Goal: Task Accomplishment & Management: Use online tool/utility

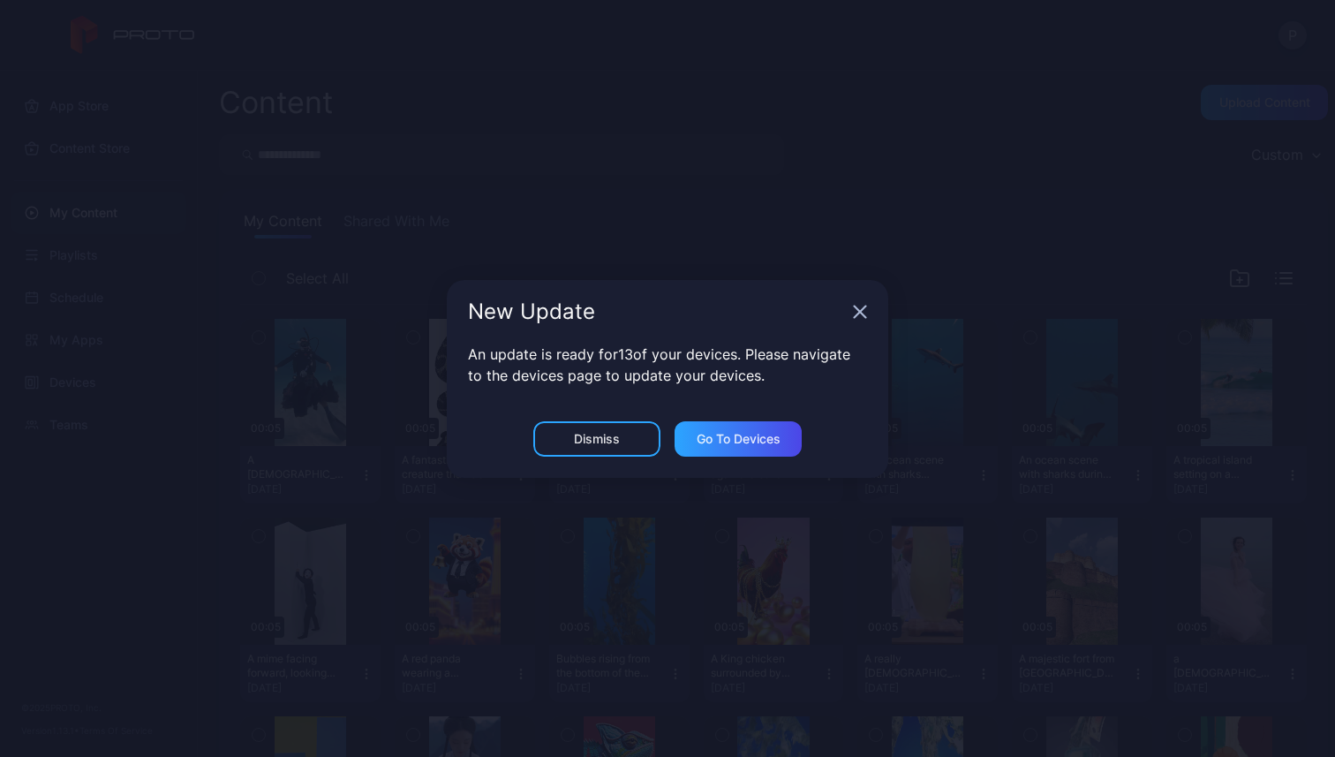
click at [856, 308] on icon "button" at bounding box center [860, 310] width 11 height 11
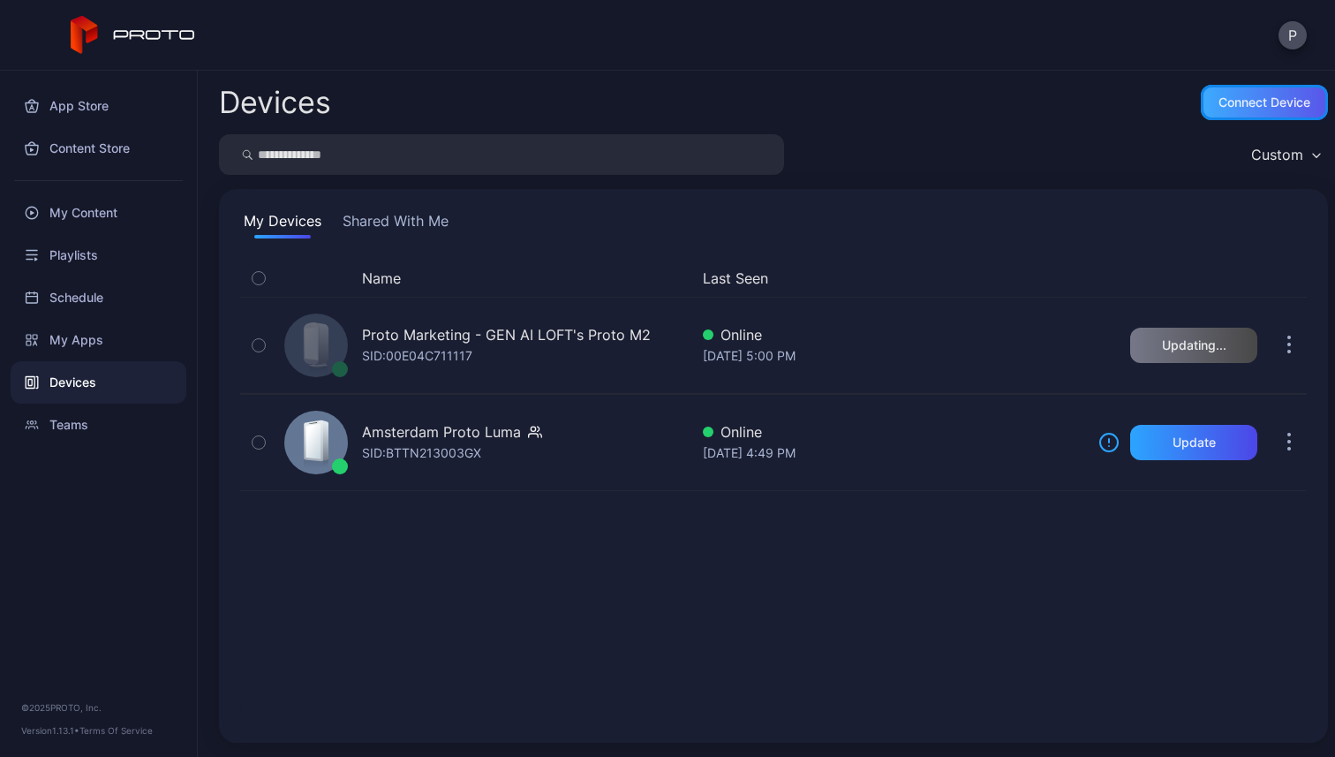
click at [1218, 106] on div "Connect device" at bounding box center [1264, 102] width 92 height 14
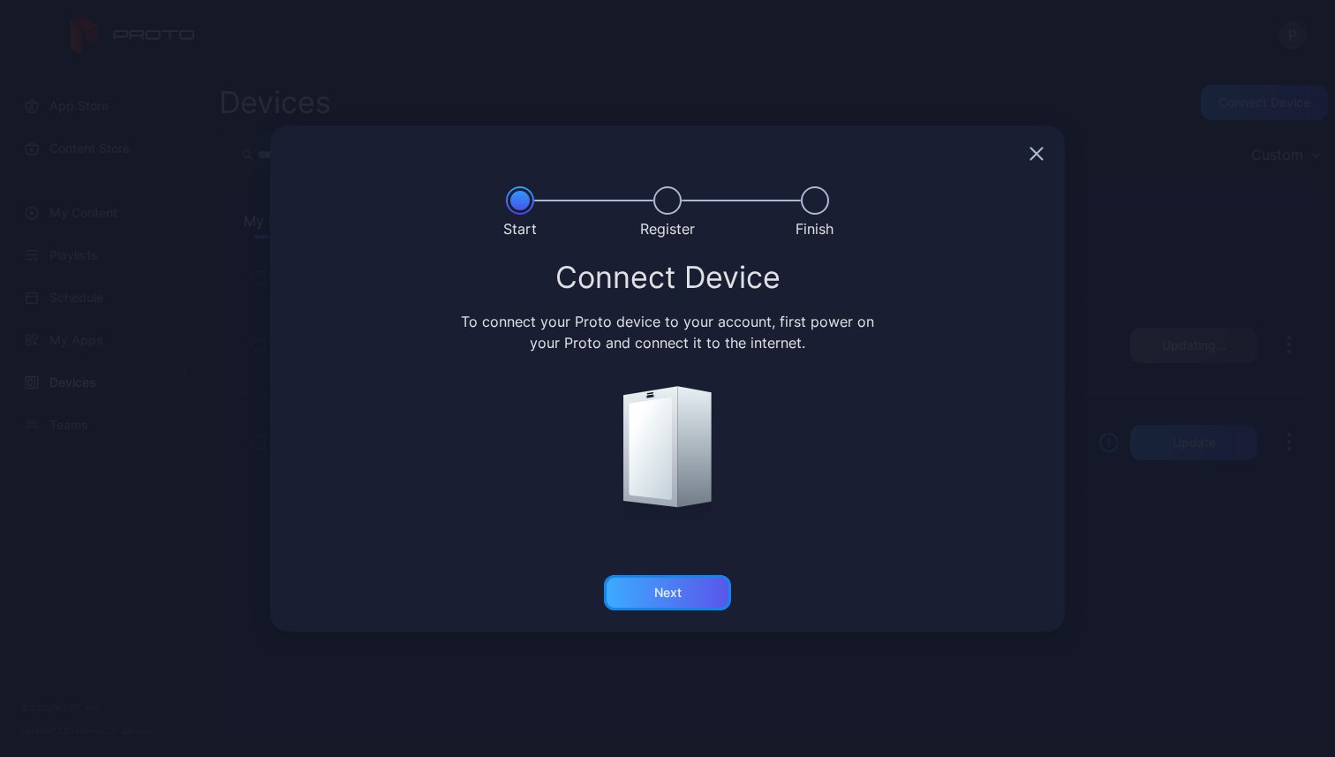
click at [658, 588] on div "Next" at bounding box center [667, 592] width 27 height 14
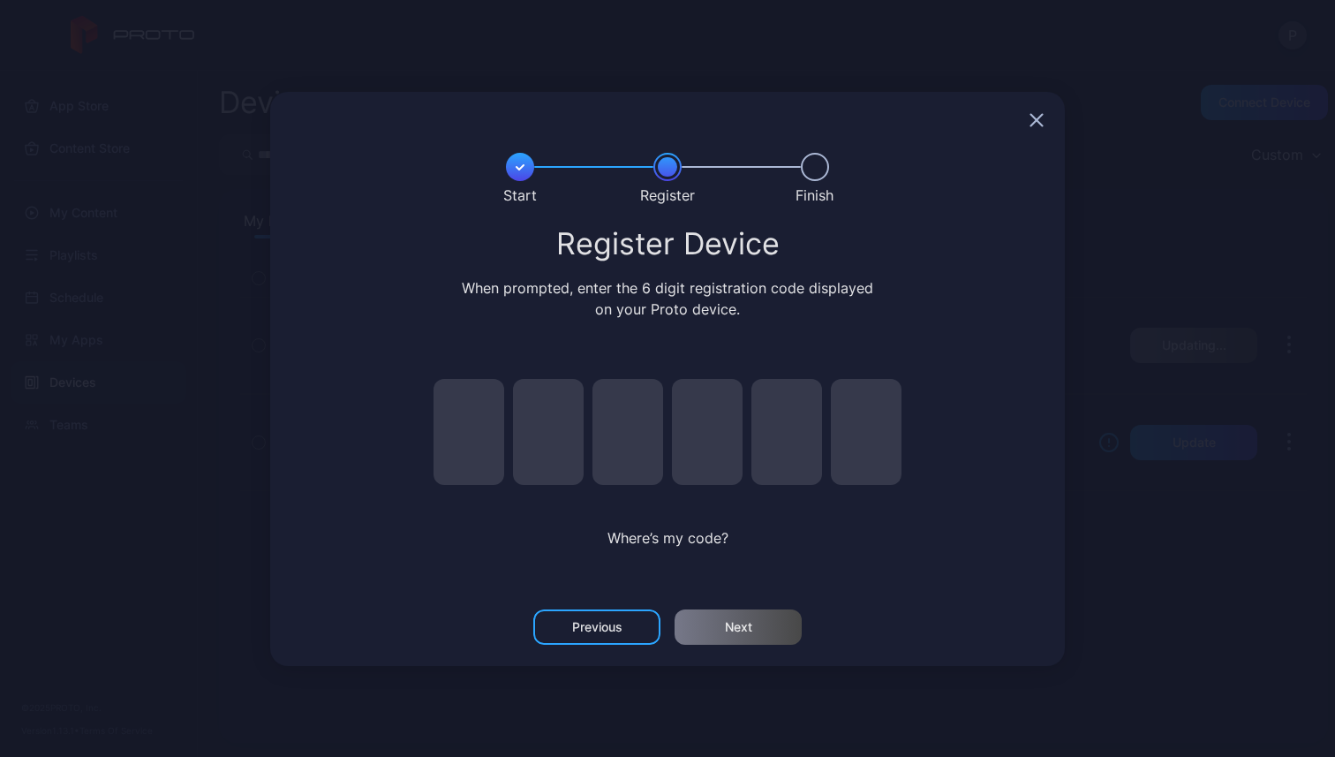
click at [476, 437] on input "pin code 1 of 6" at bounding box center [469, 432] width 71 height 106
type input "*"
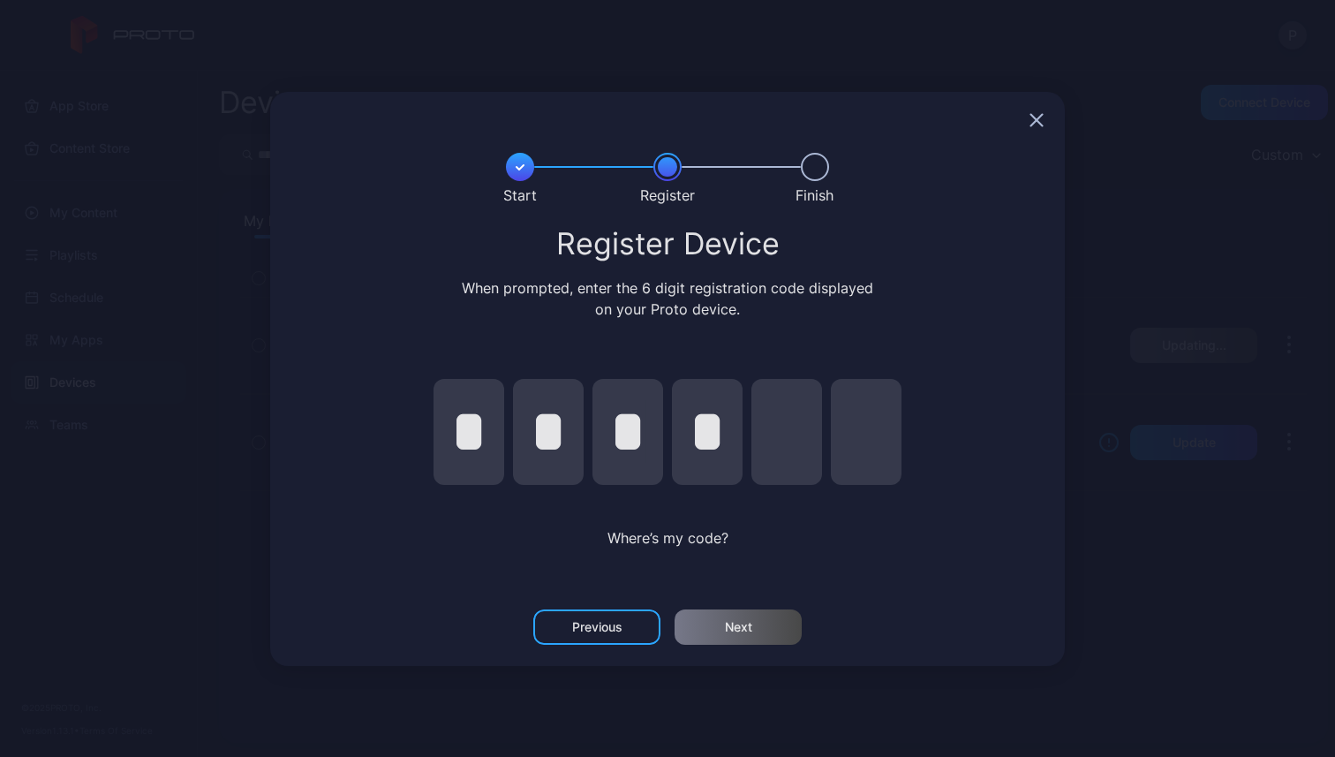
type input "*"
click at [728, 621] on div "Next" at bounding box center [738, 627] width 27 height 14
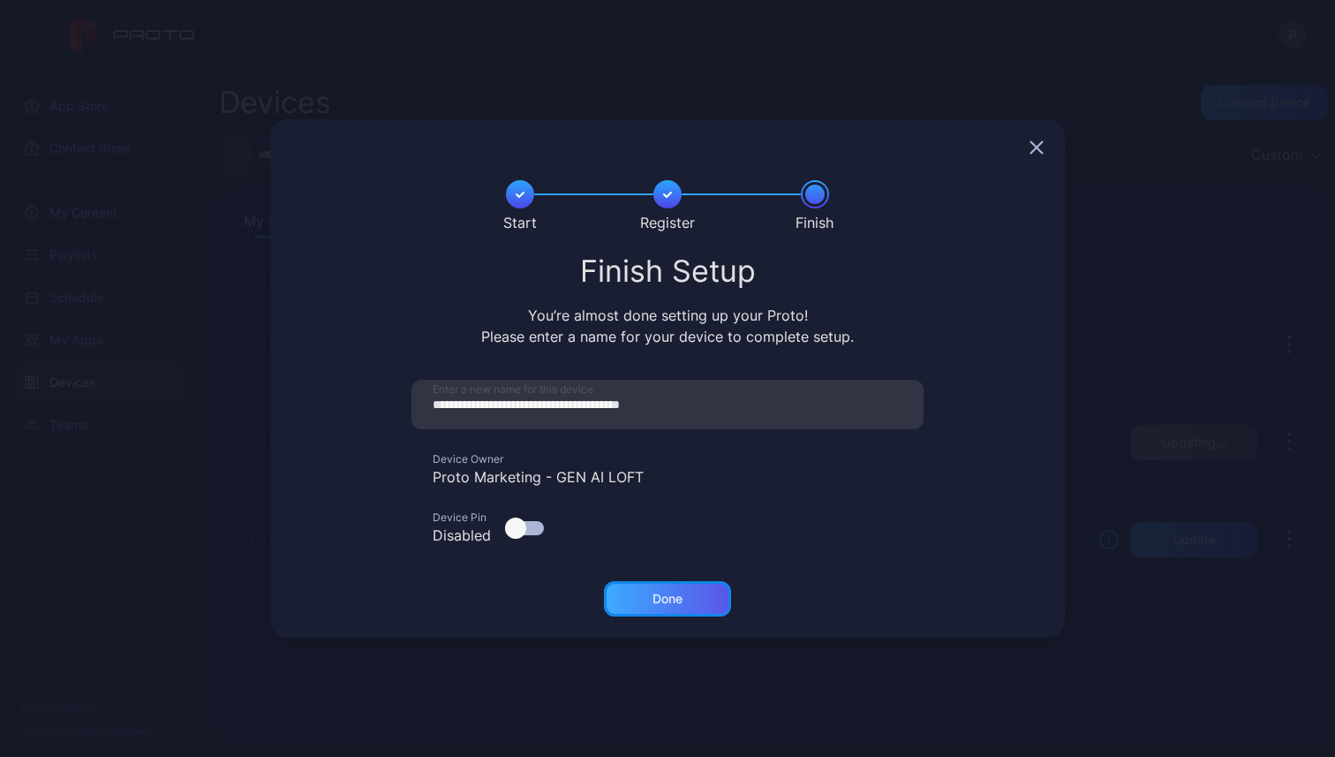
click at [658, 596] on div "Done" at bounding box center [667, 599] width 30 height 14
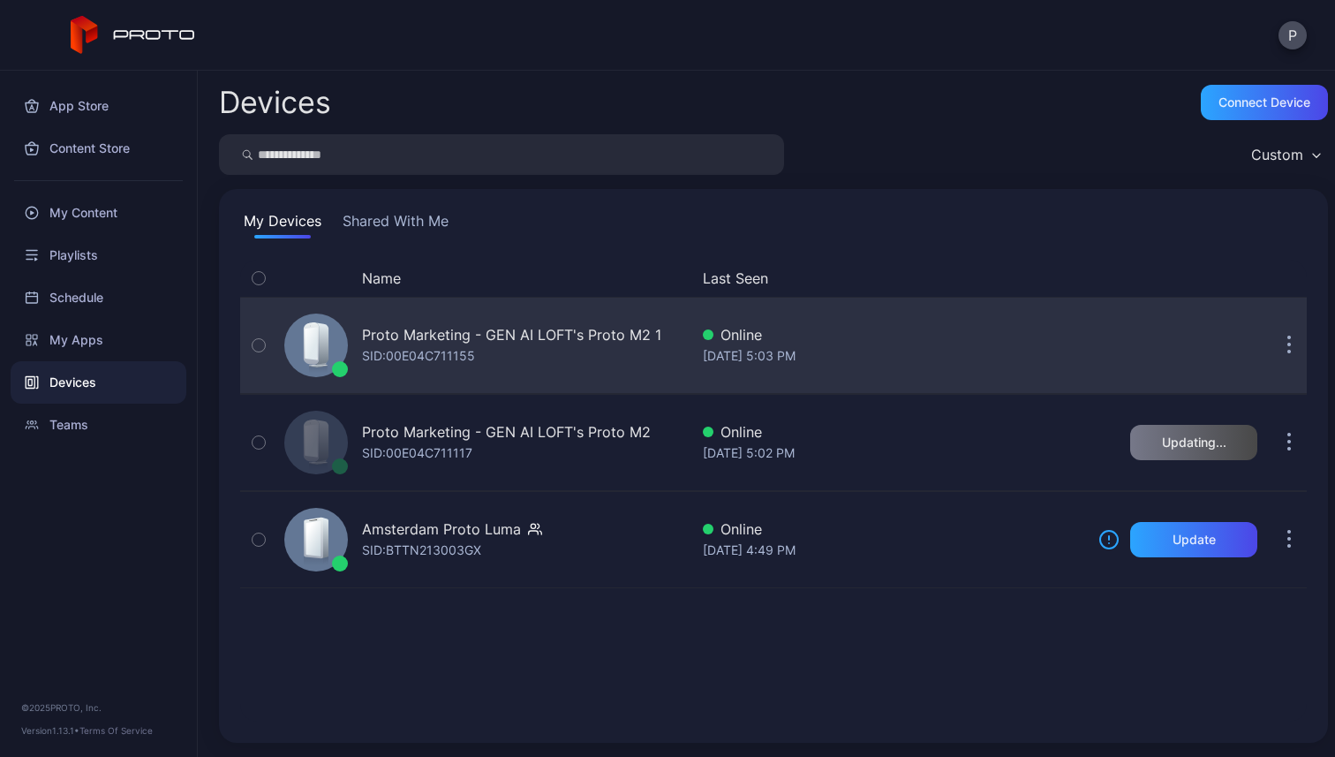
click at [549, 358] on div "Proto Marketing - GEN AI LOFT's Proto M2 1 SID: 00E04C711155" at bounding box center [511, 345] width 299 height 42
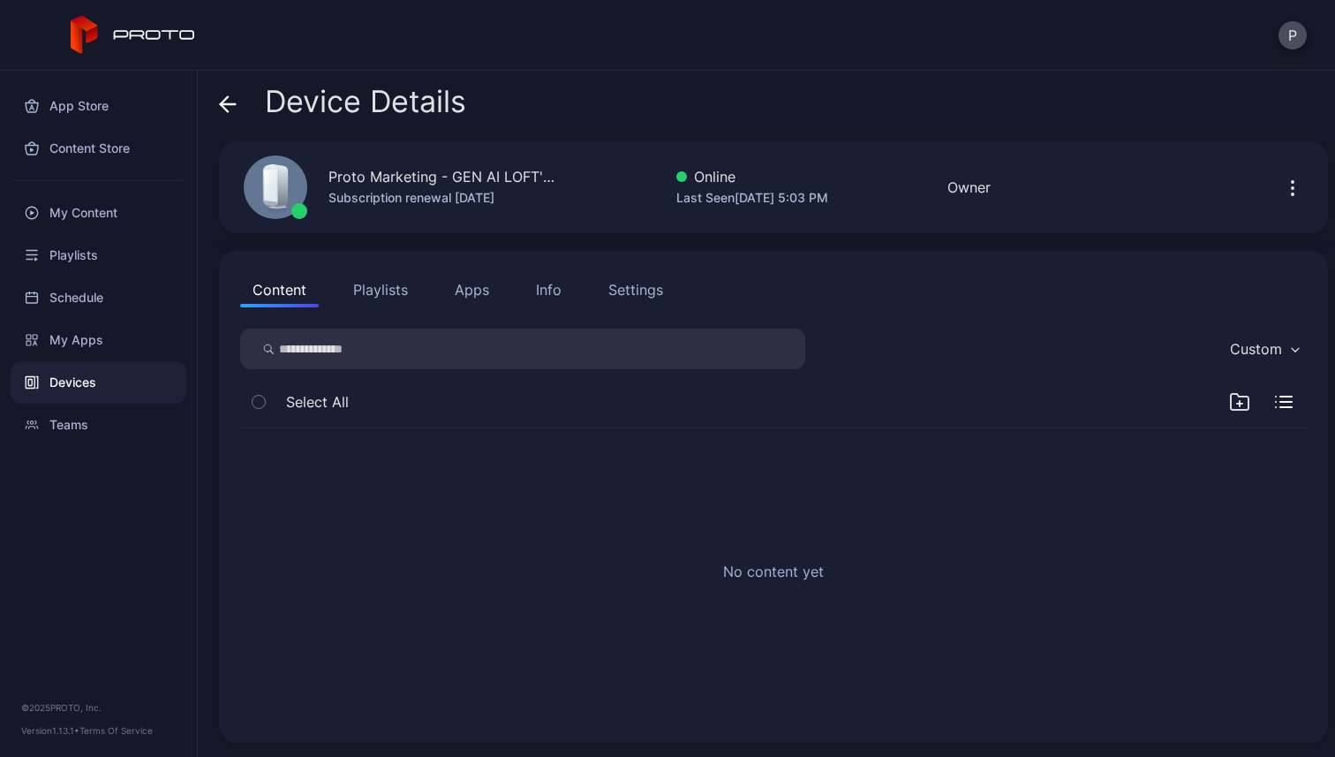
click at [473, 303] on button "Apps" at bounding box center [471, 289] width 59 height 35
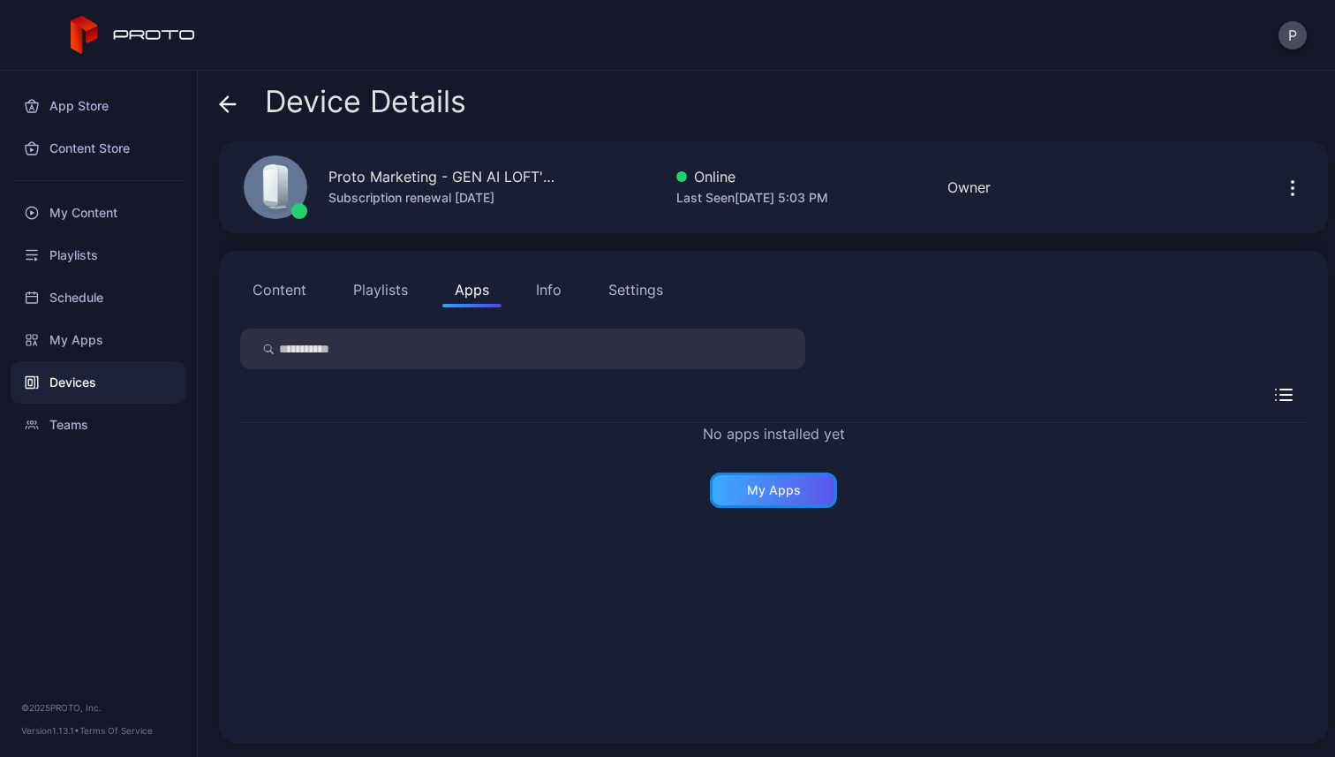
click at [798, 496] on div "My Apps" at bounding box center [773, 489] width 127 height 35
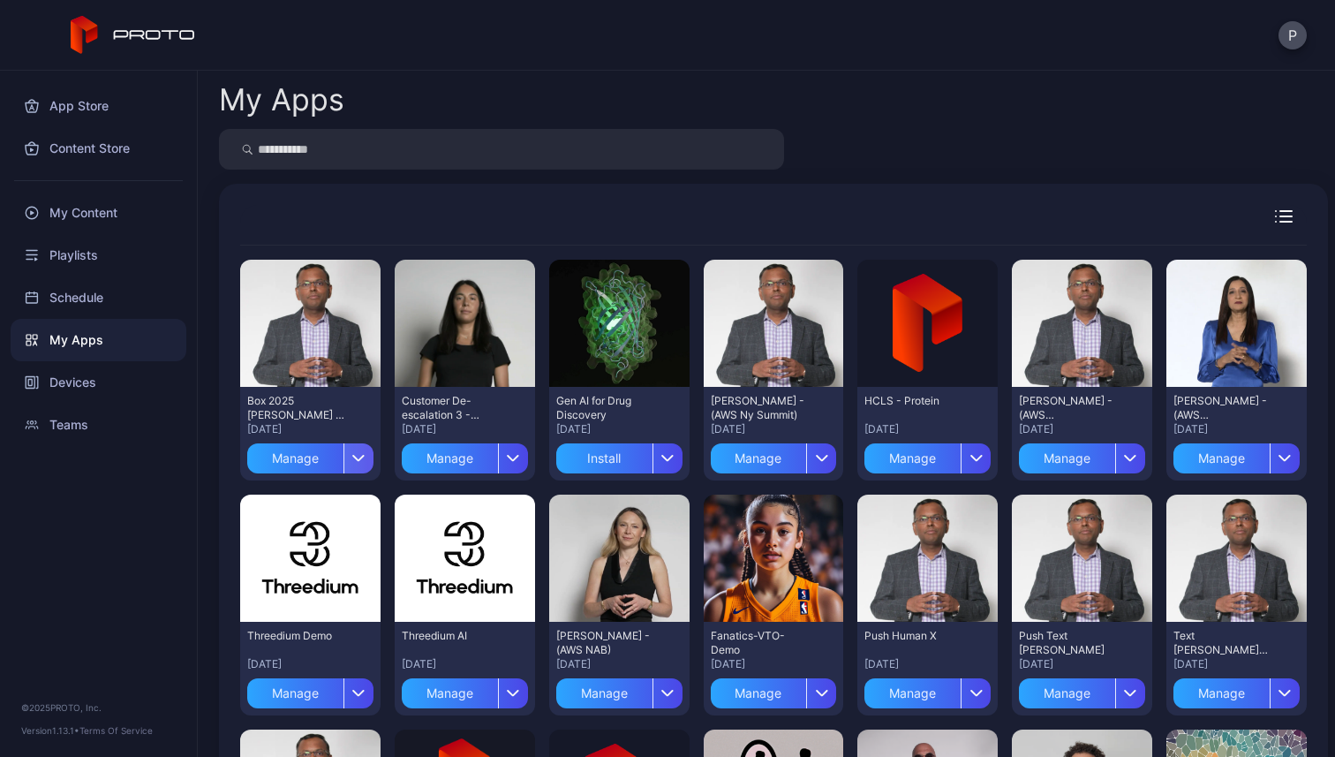
click at [363, 463] on div "button" at bounding box center [358, 458] width 30 height 30
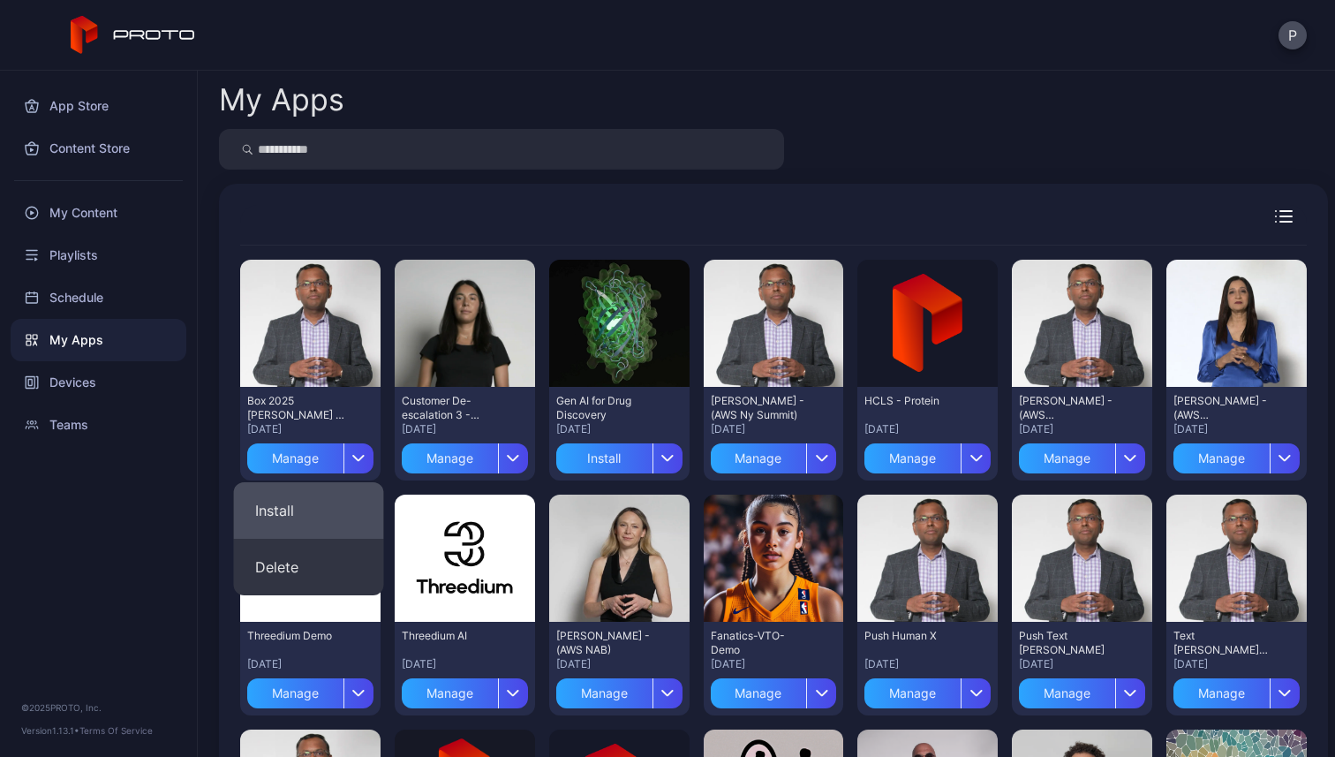
click at [321, 509] on button "Install" at bounding box center [309, 510] width 150 height 57
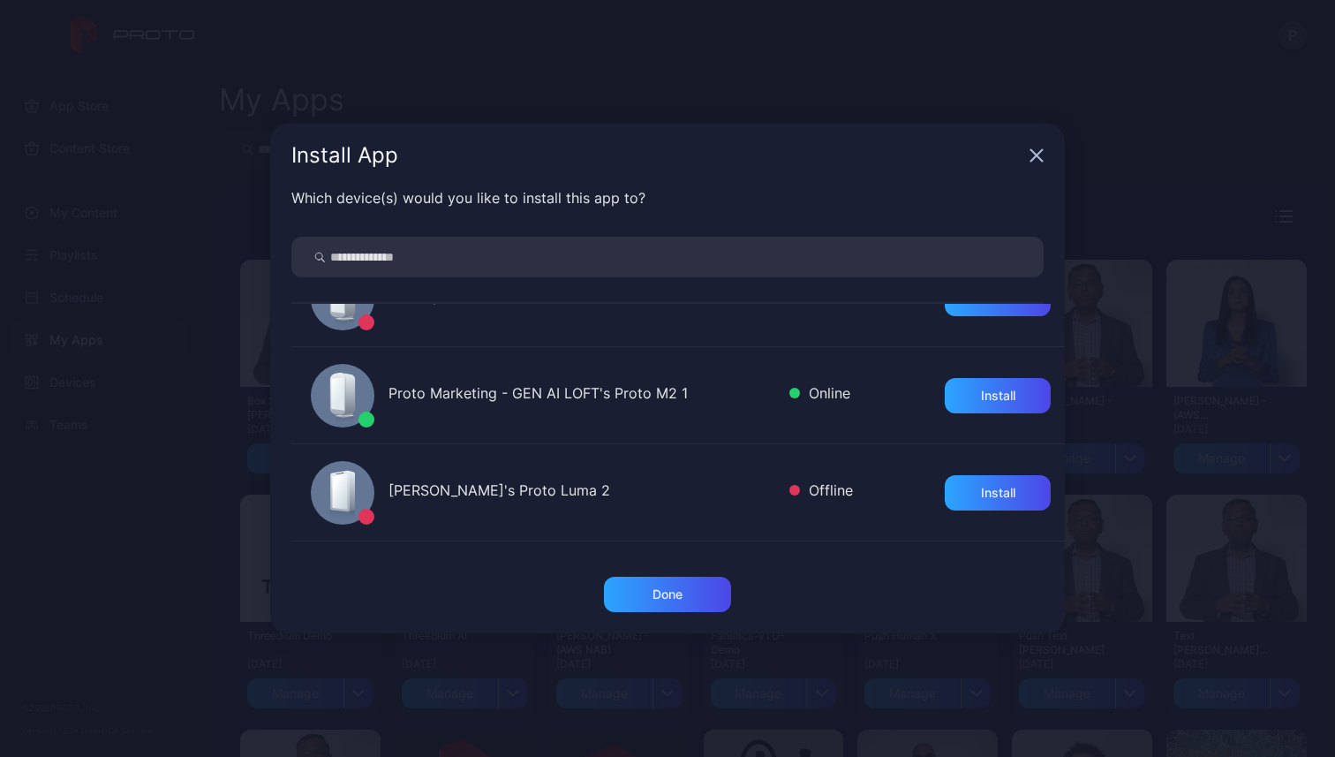
scroll to position [166, 0]
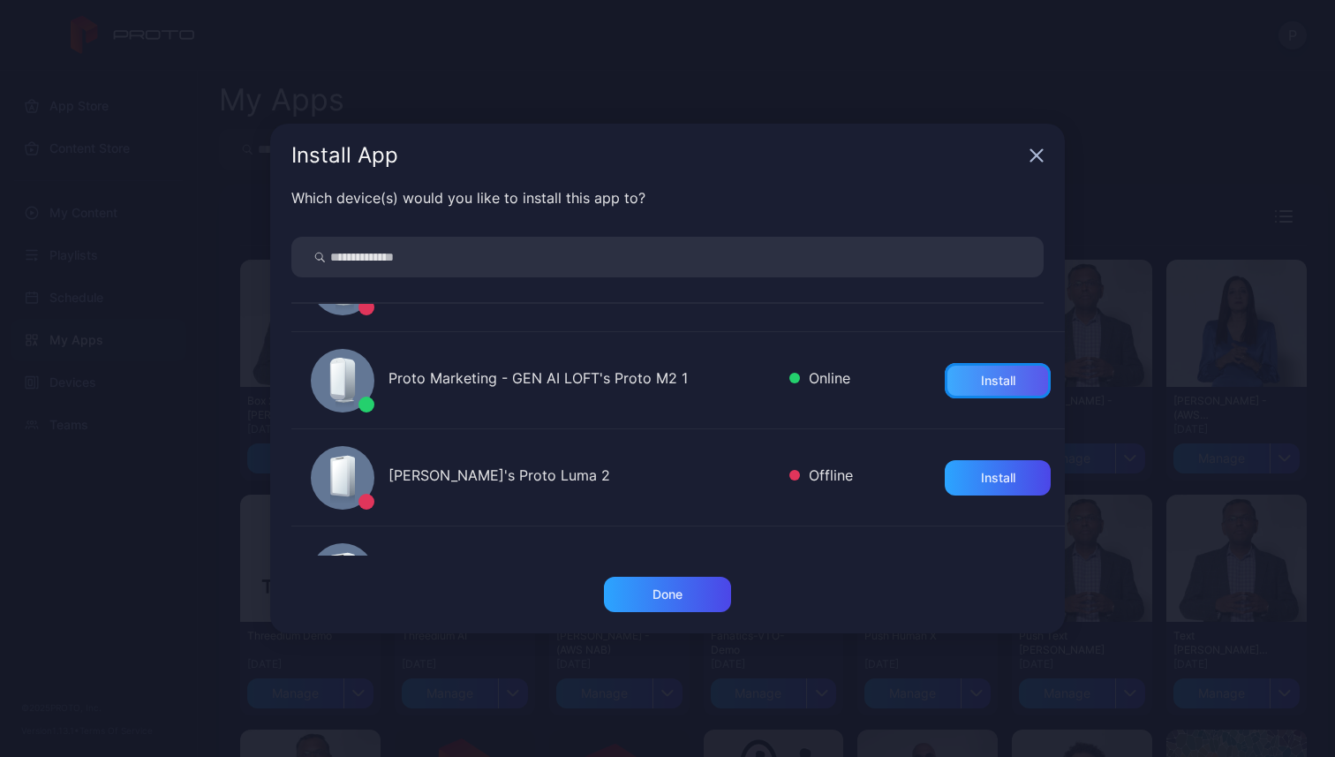
click at [981, 375] on div "Install" at bounding box center [998, 380] width 34 height 14
click at [644, 598] on div "Done" at bounding box center [667, 594] width 127 height 35
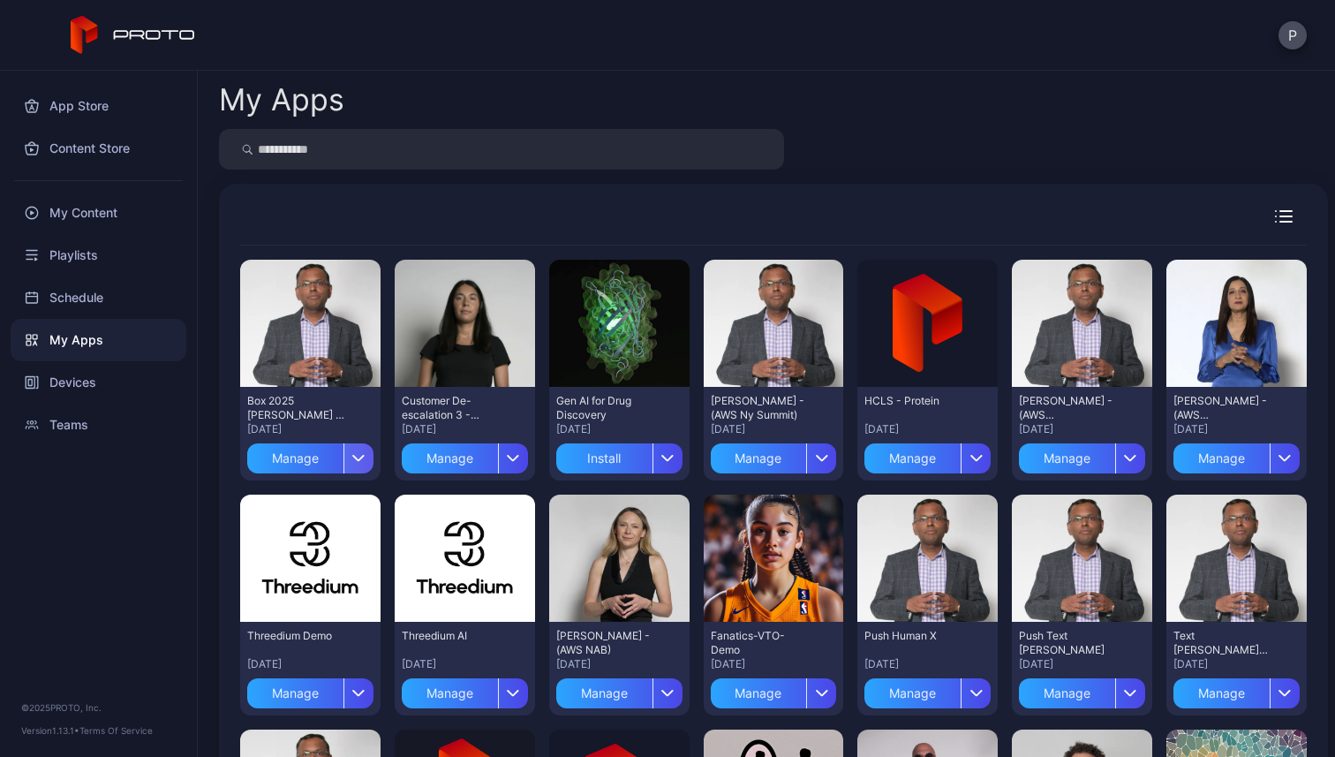
click at [353, 456] on icon "button" at bounding box center [358, 458] width 11 height 5
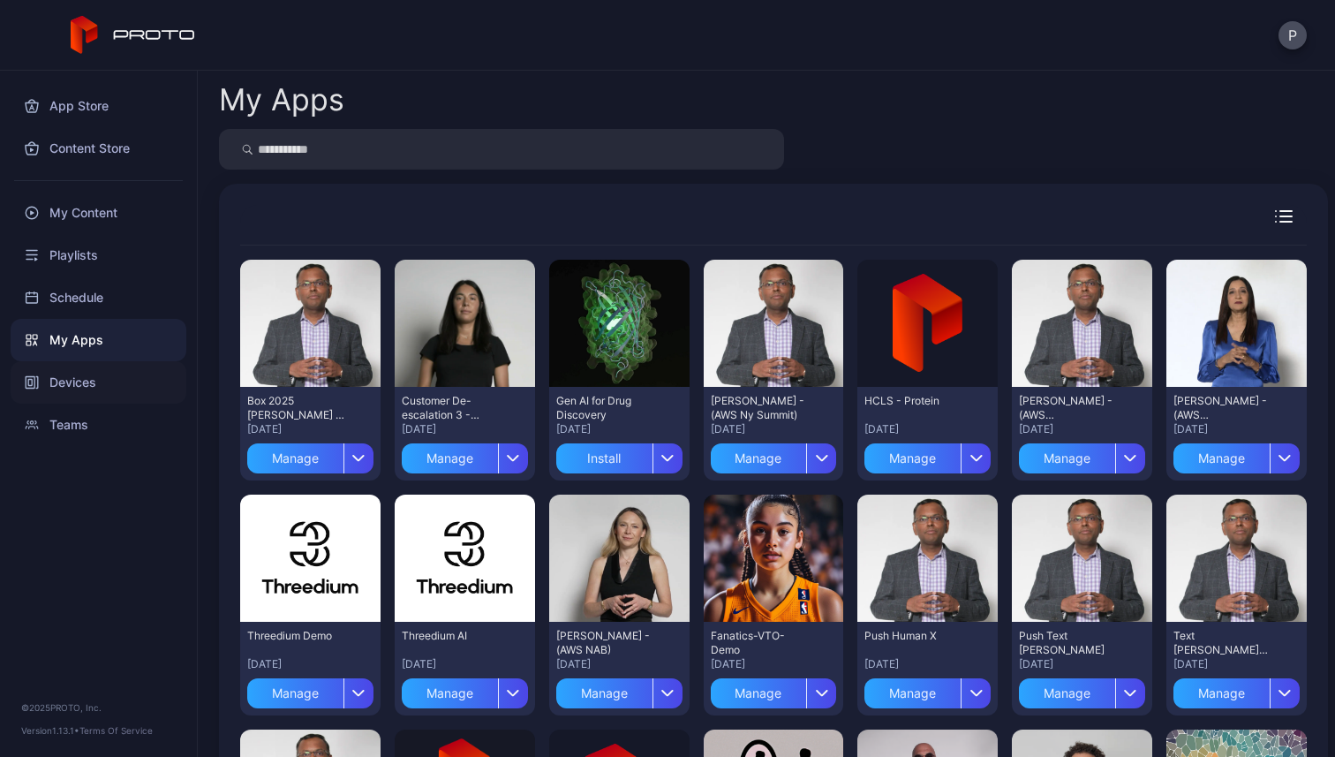
click at [104, 385] on div "Devices" at bounding box center [99, 382] width 176 height 42
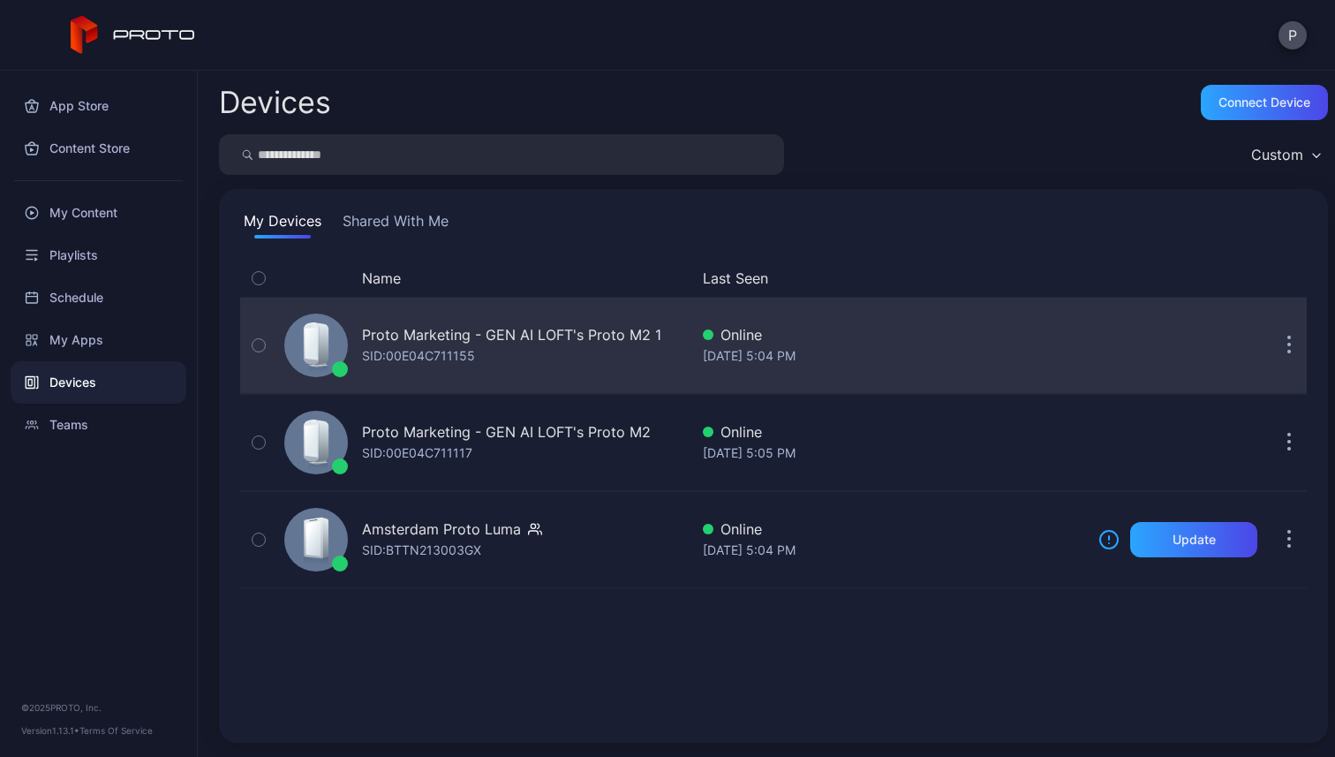
click at [536, 346] on div "Proto Marketing - GEN AI LOFT's Proto M2 1 SID: 00E04C711155" at bounding box center [511, 345] width 299 height 42
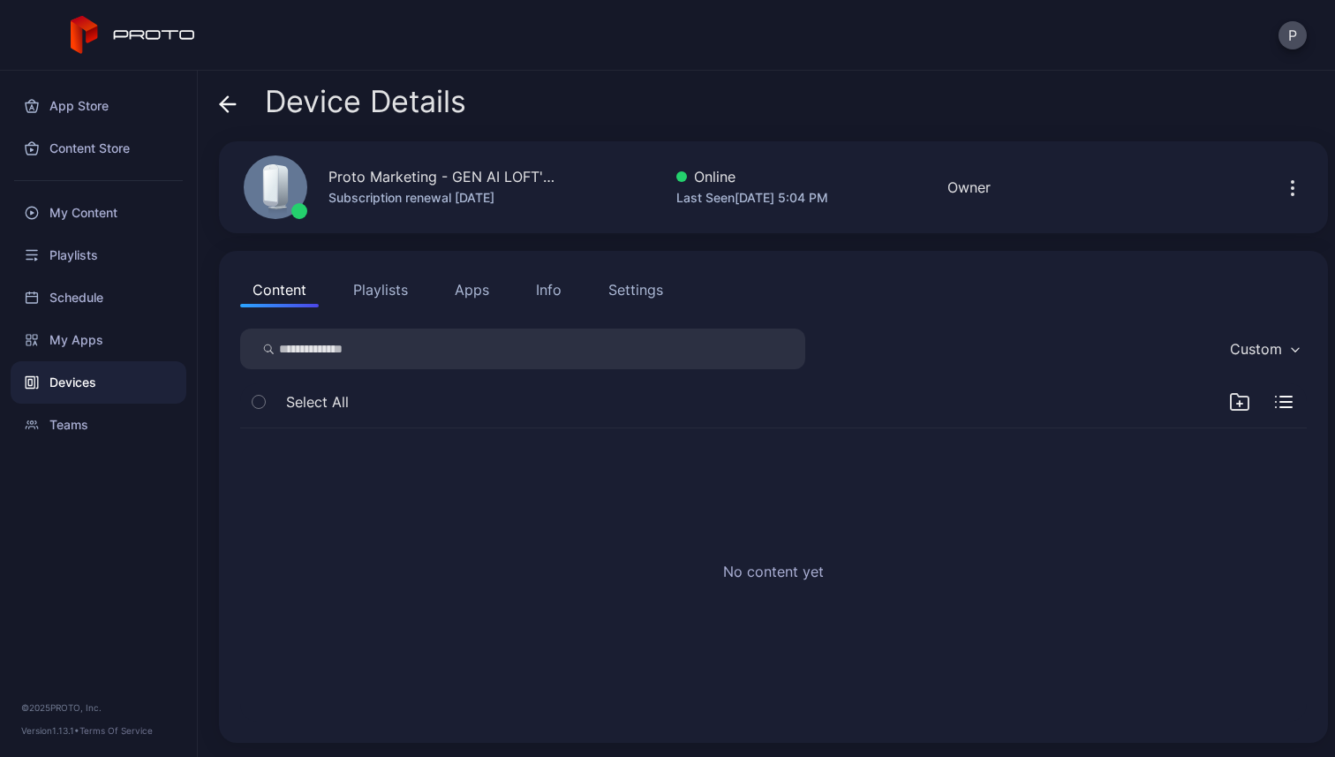
click at [470, 300] on button "Apps" at bounding box center [471, 289] width 59 height 35
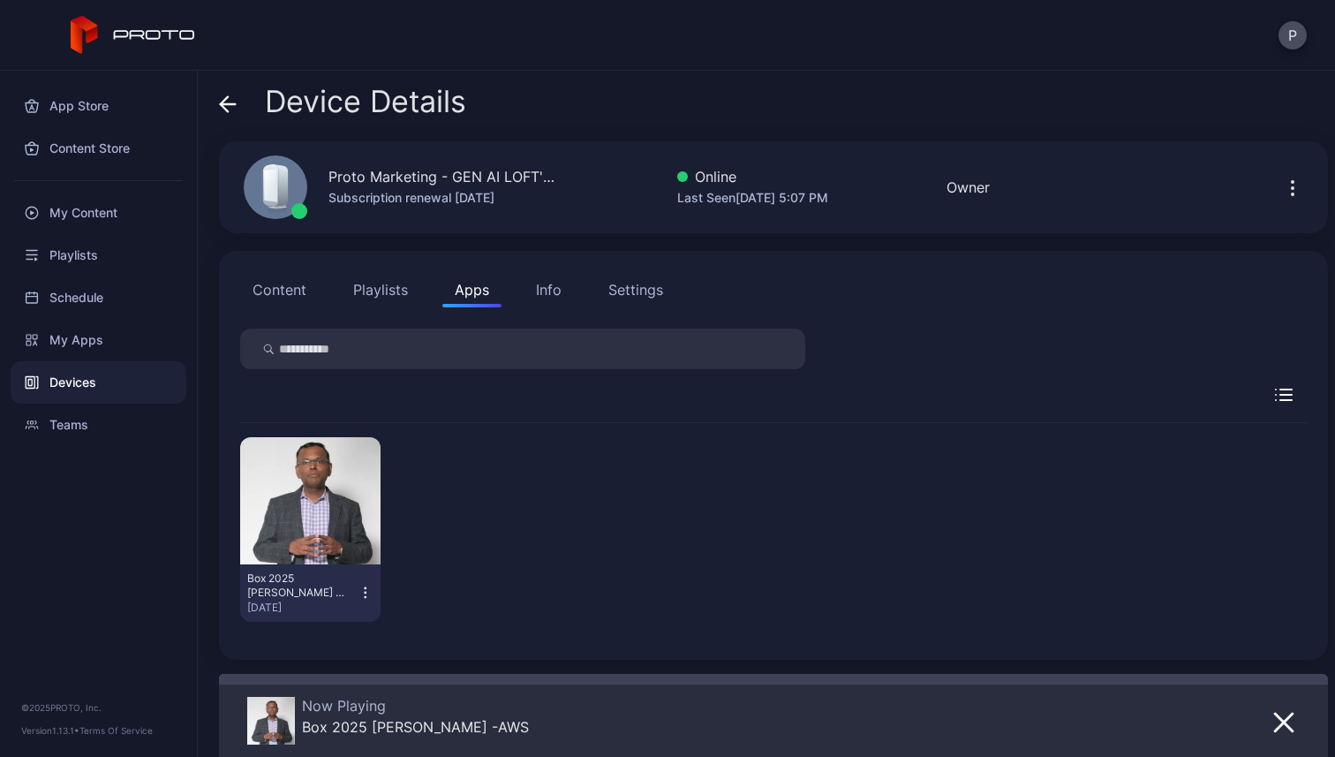
click at [227, 98] on icon at bounding box center [224, 103] width 7 height 15
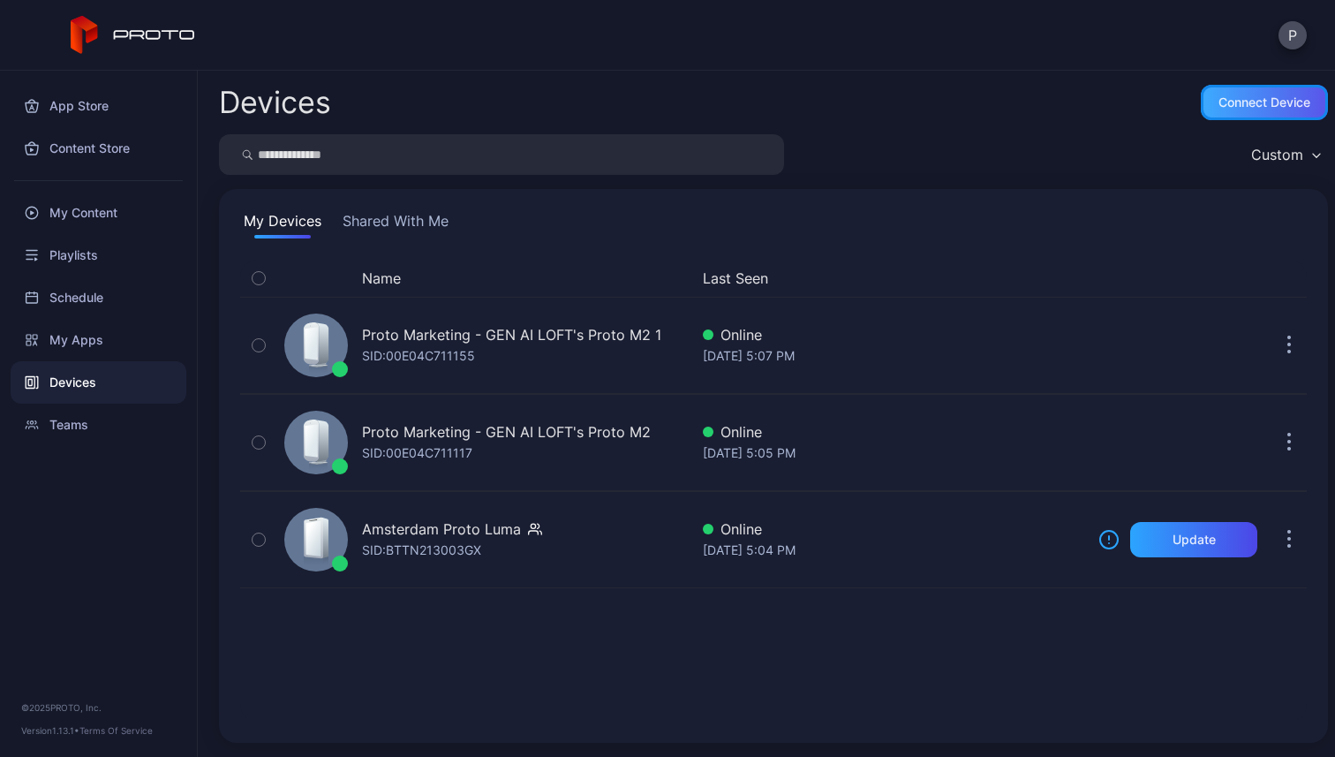
click at [1201, 115] on div "Connect device" at bounding box center [1264, 102] width 127 height 35
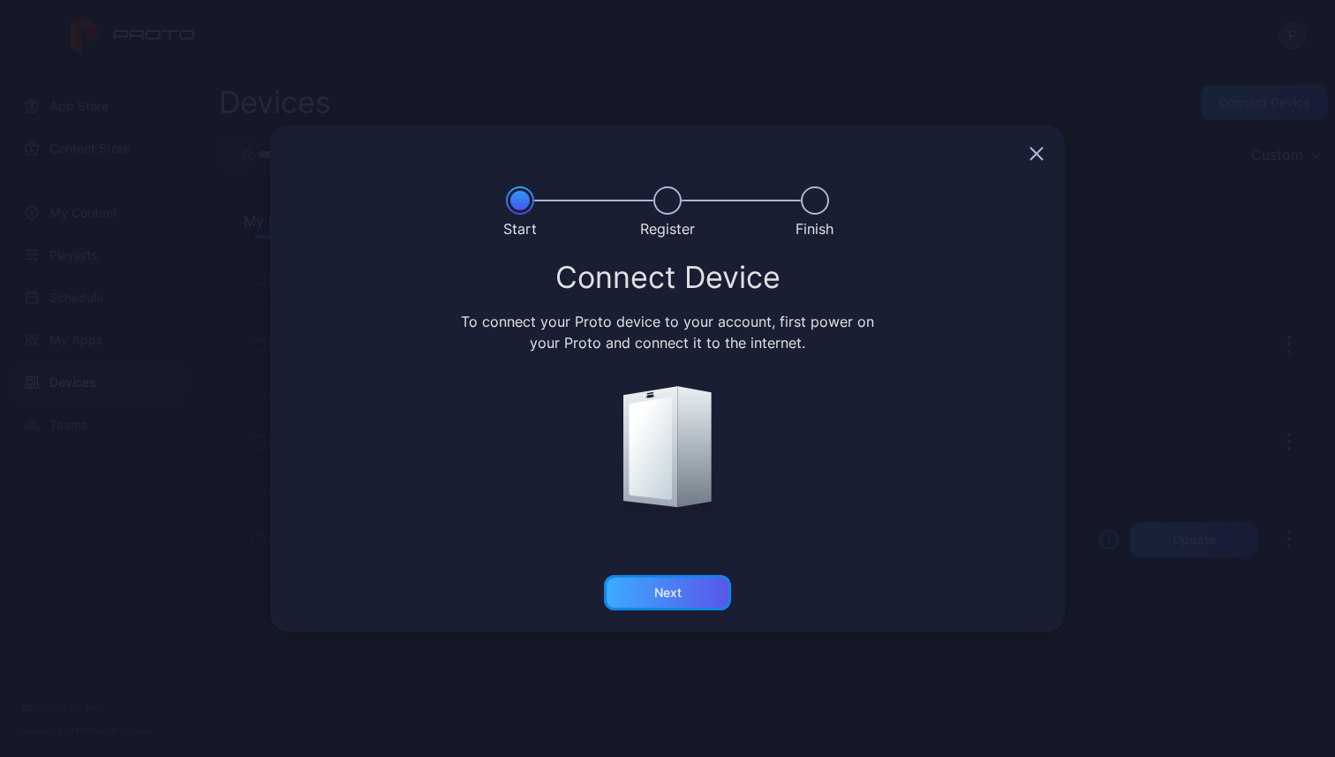
click at [654, 589] on div "Next" at bounding box center [667, 592] width 27 height 14
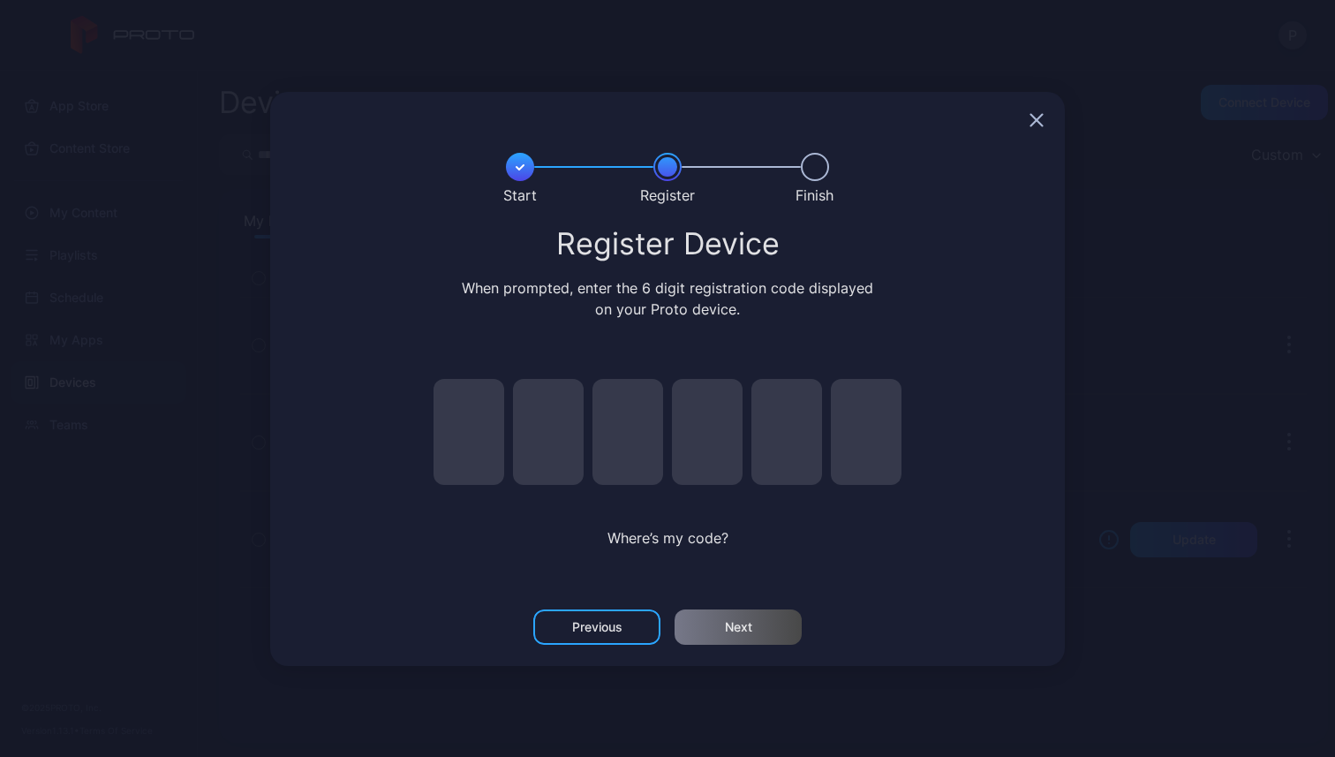
click at [465, 452] on input "pin code 1 of 6" at bounding box center [469, 432] width 71 height 106
type input "*"
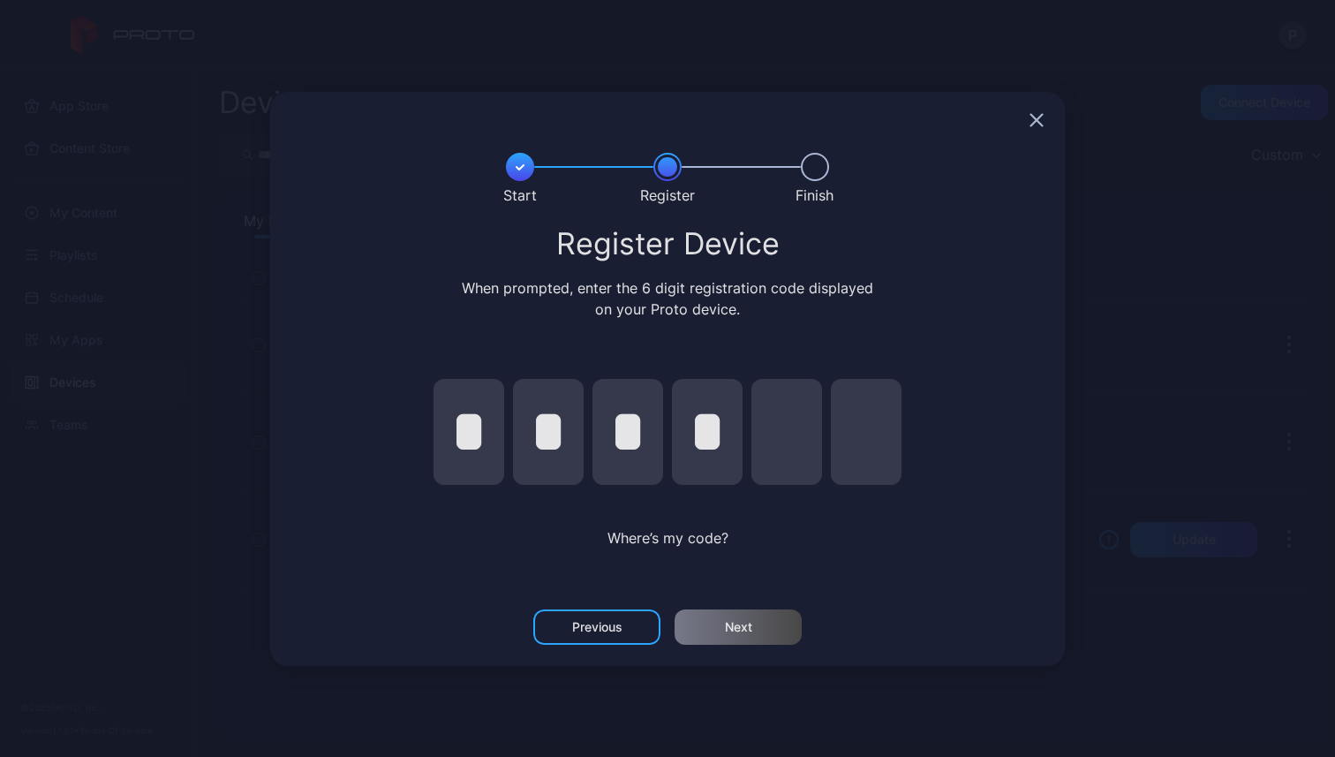
type input "*"
click at [726, 620] on div "Next" at bounding box center [738, 627] width 27 height 14
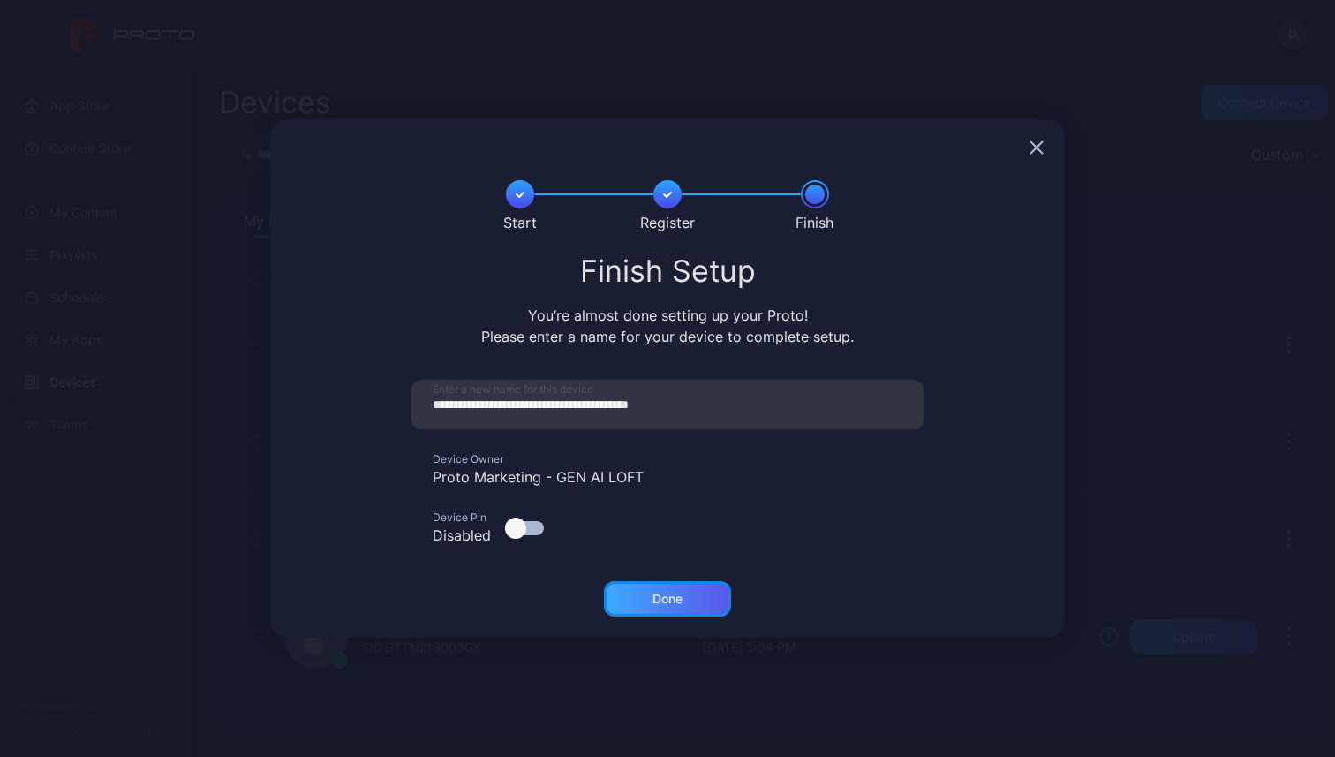
click at [663, 594] on div "Done" at bounding box center [667, 599] width 30 height 14
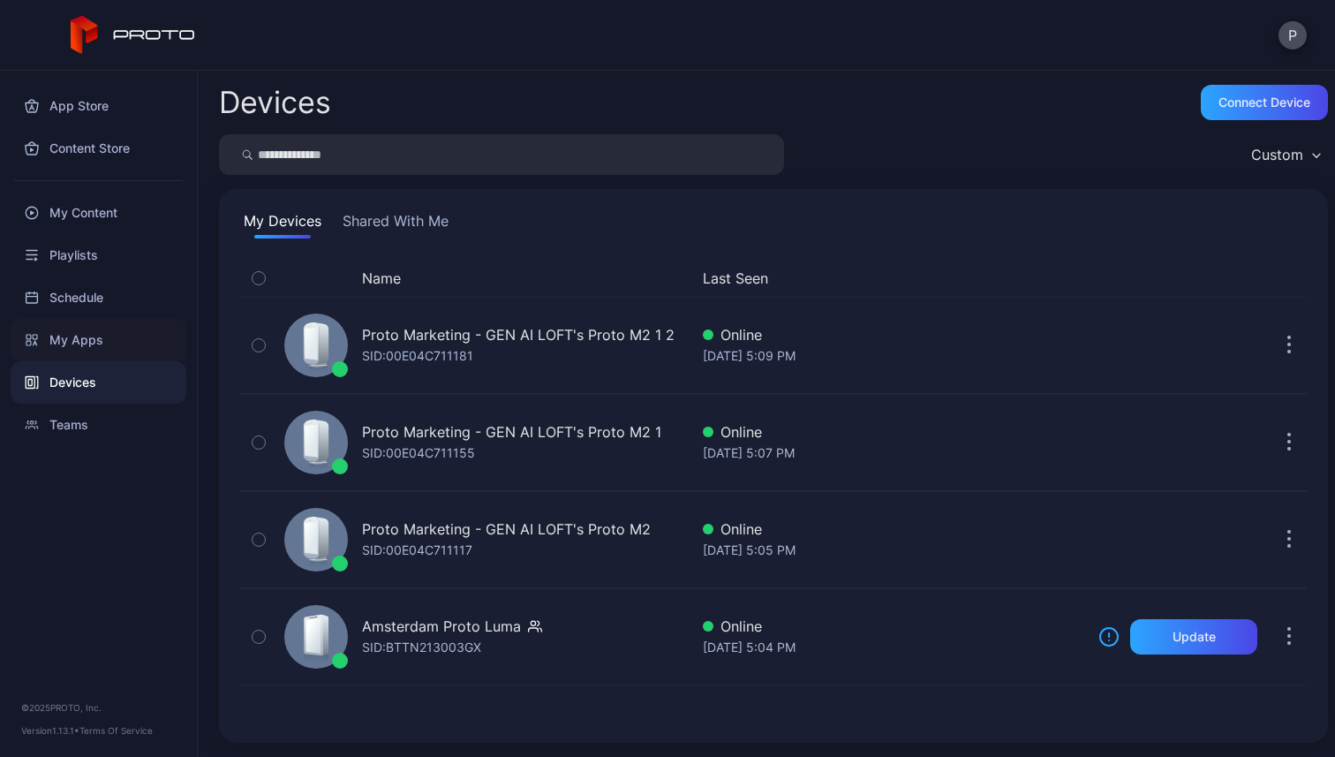
click at [96, 336] on div "My Apps" at bounding box center [99, 340] width 176 height 42
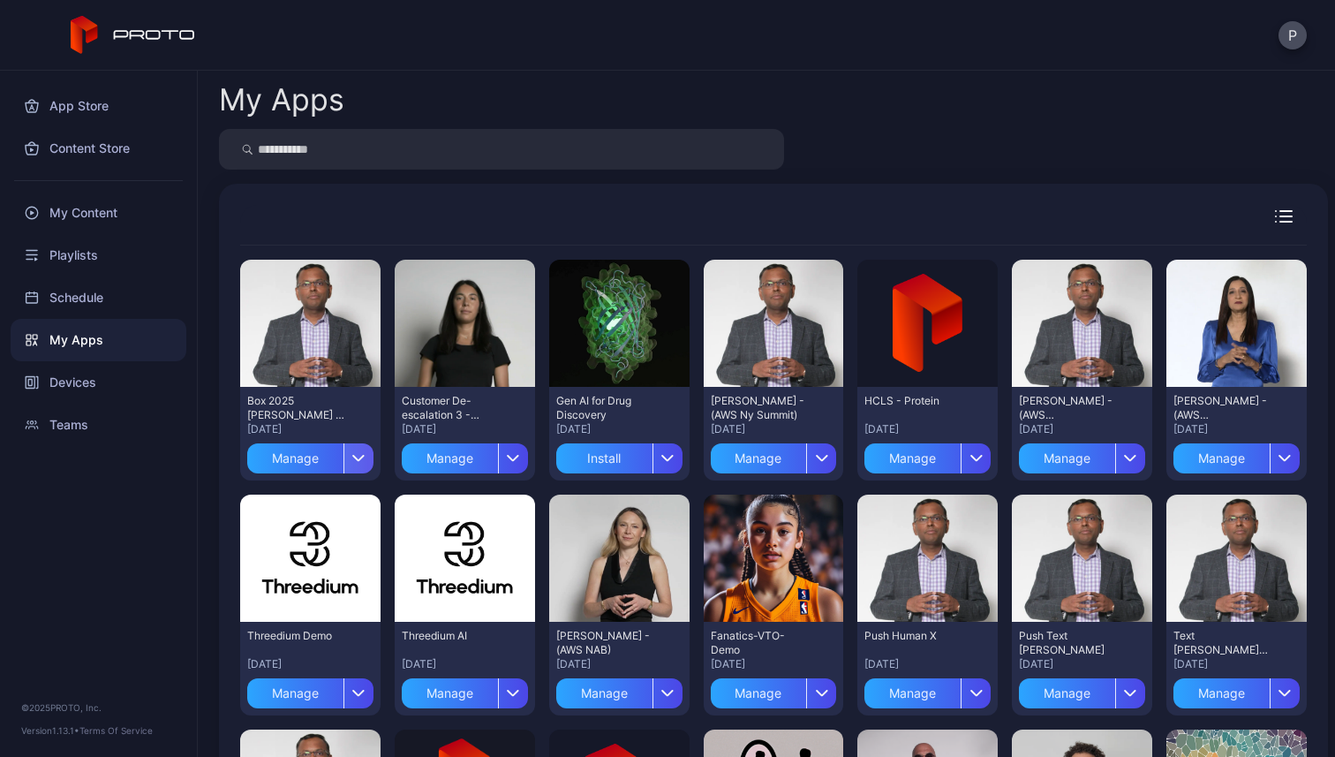
click at [359, 452] on div "button" at bounding box center [358, 458] width 30 height 30
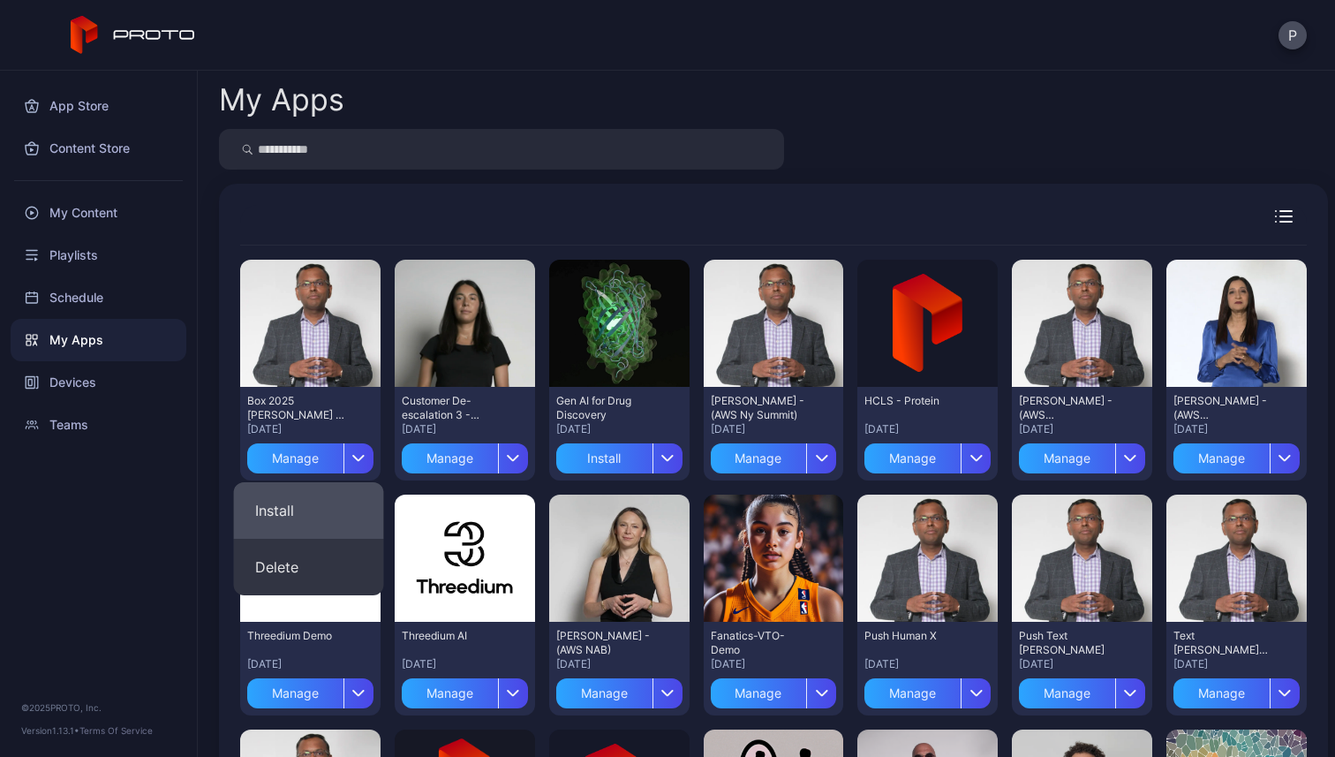
click at [351, 503] on button "Install" at bounding box center [309, 510] width 150 height 57
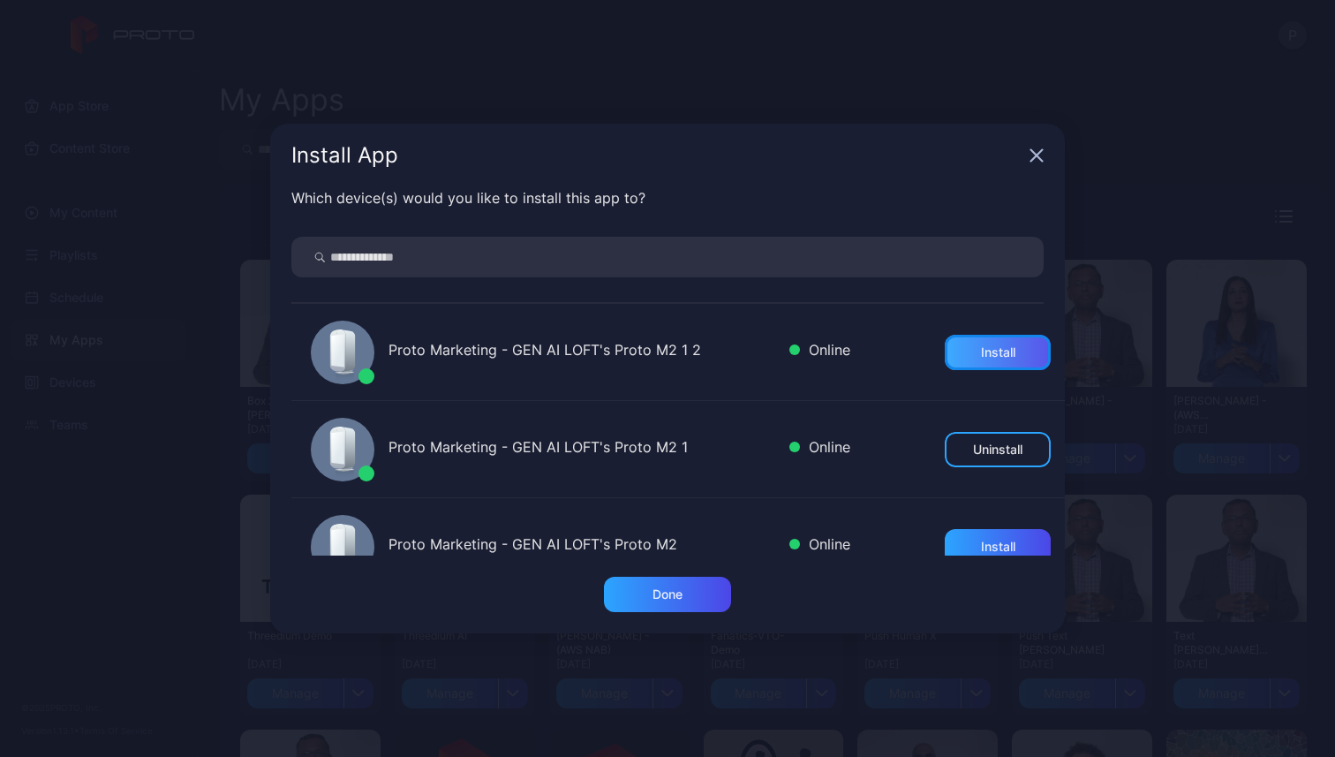
click at [981, 358] on div "Install" at bounding box center [998, 352] width 34 height 14
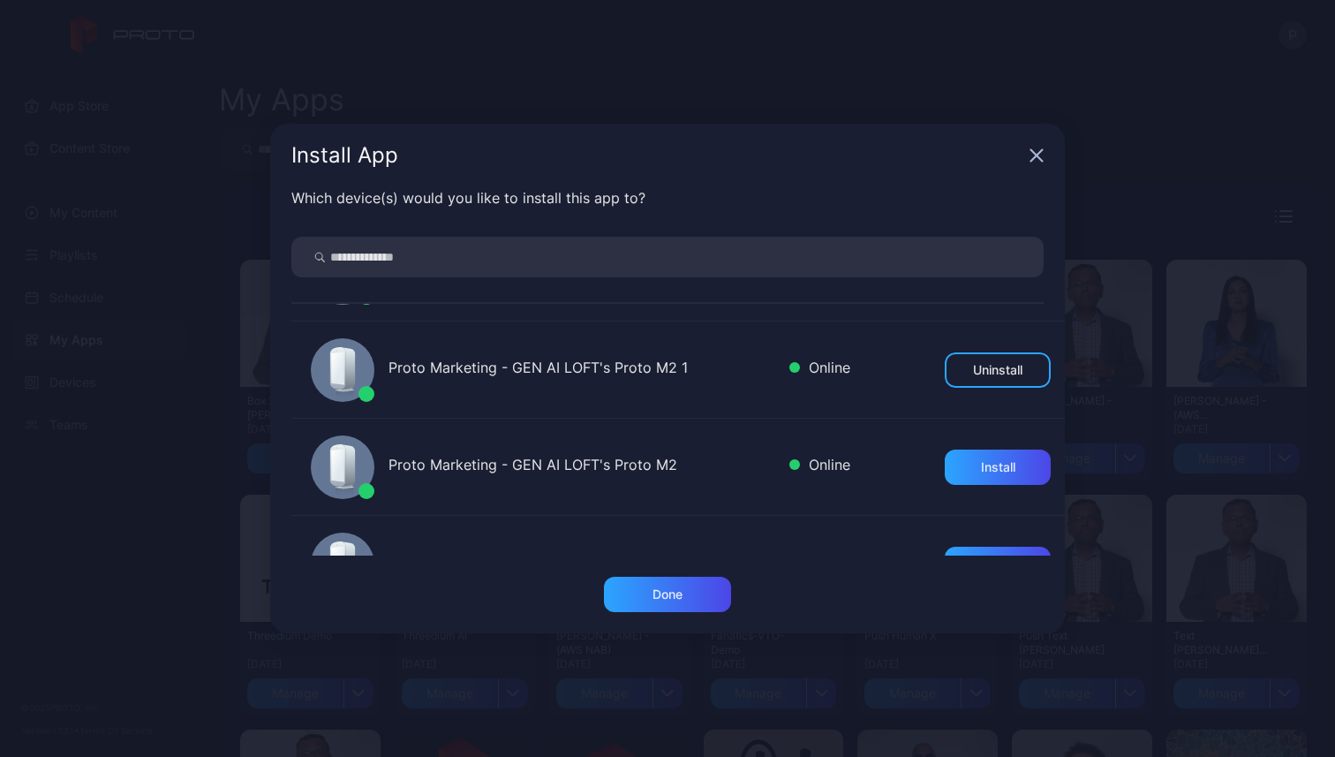
scroll to position [83, 0]
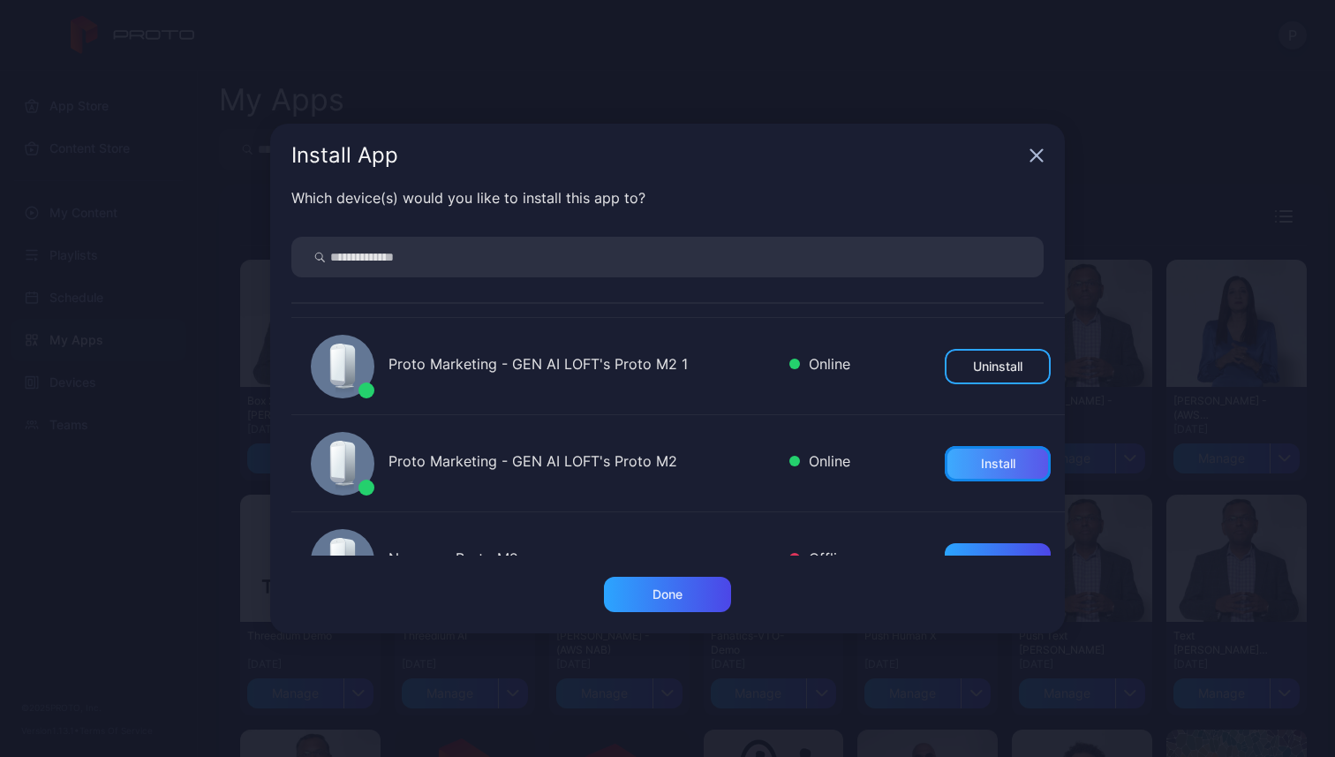
click at [949, 464] on div "Install" at bounding box center [998, 463] width 106 height 35
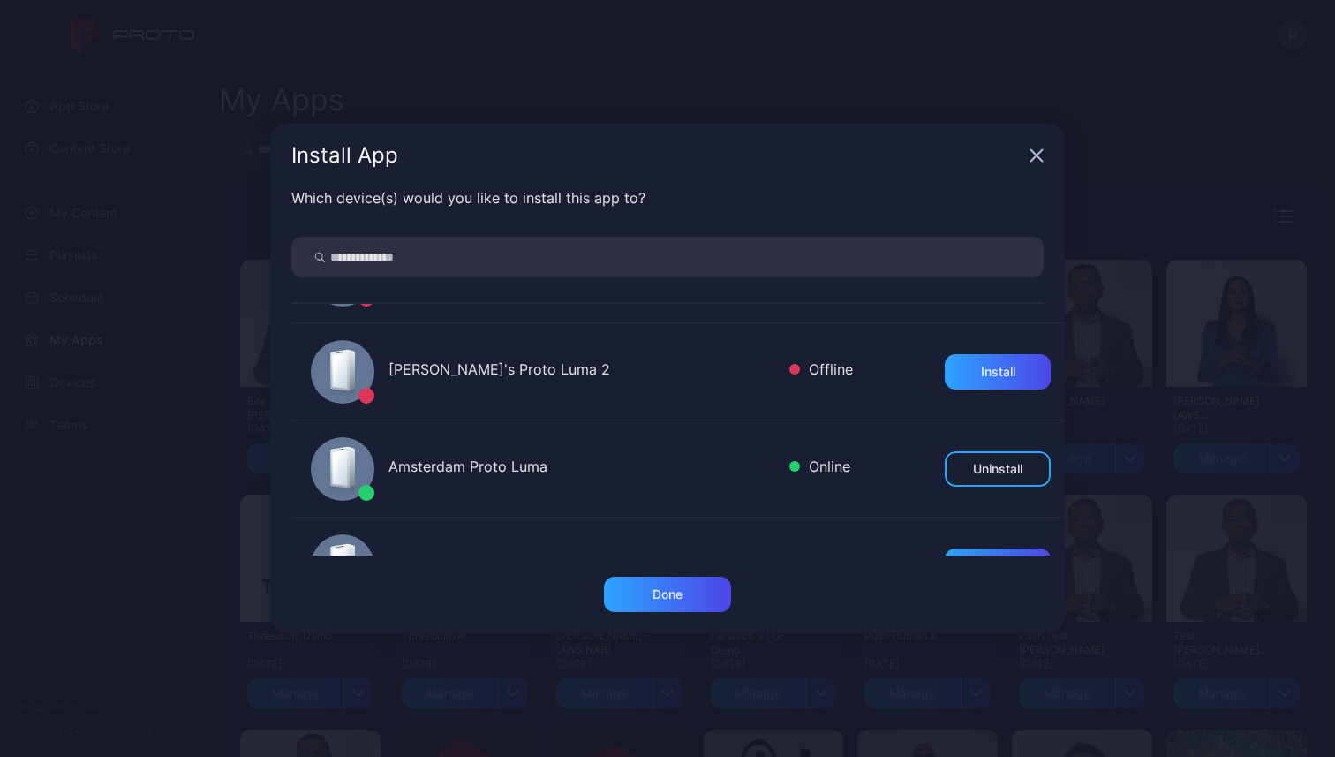
scroll to position [0, 0]
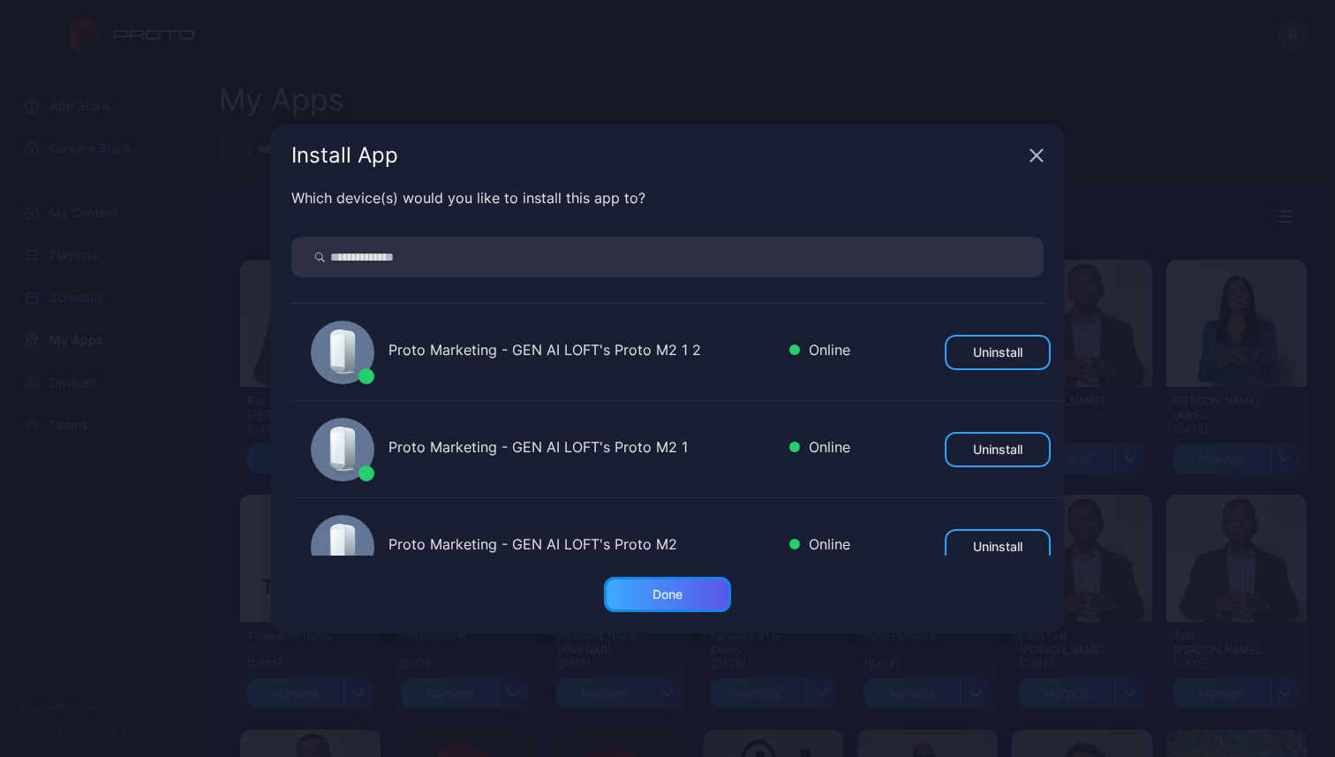
click at [667, 594] on div "Done" at bounding box center [667, 594] width 30 height 14
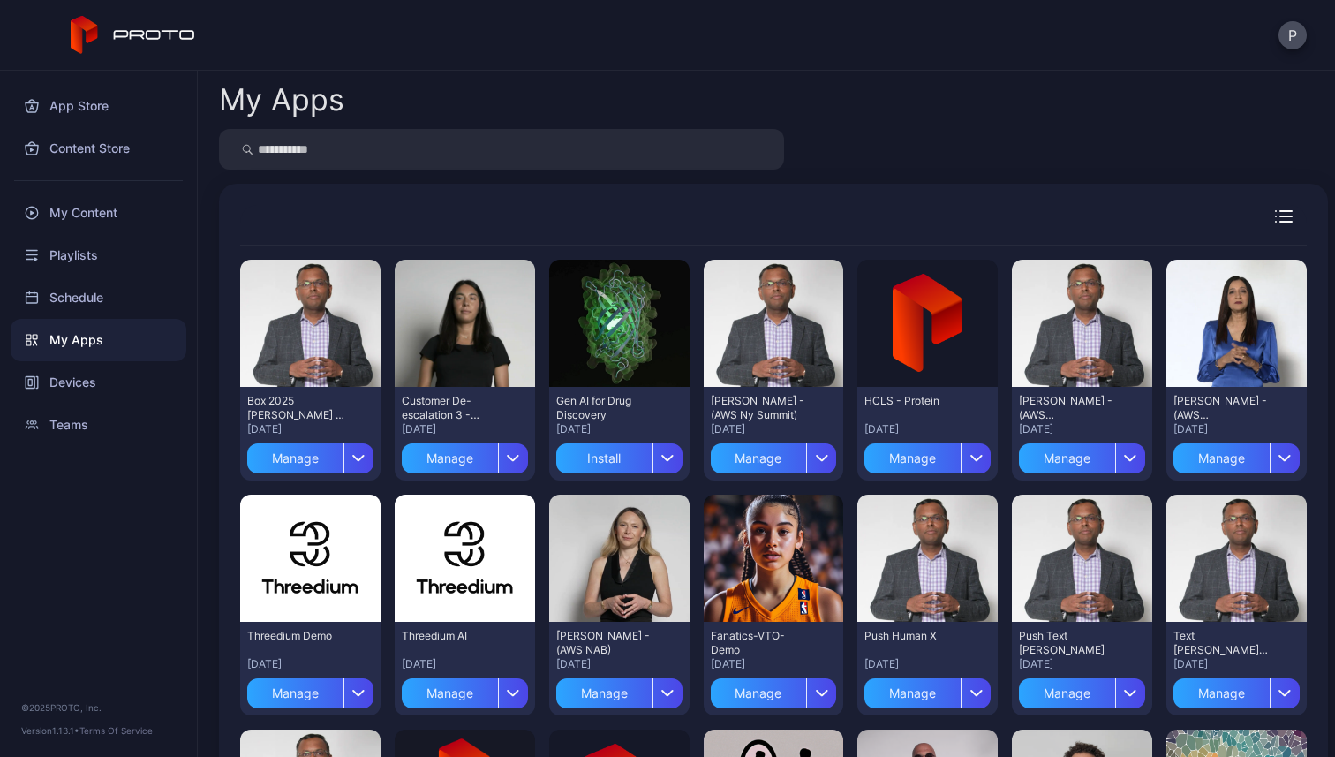
click at [1069, 1] on div "P" at bounding box center [667, 35] width 1335 height 71
click at [1293, 35] on button "P" at bounding box center [1292, 35] width 28 height 28
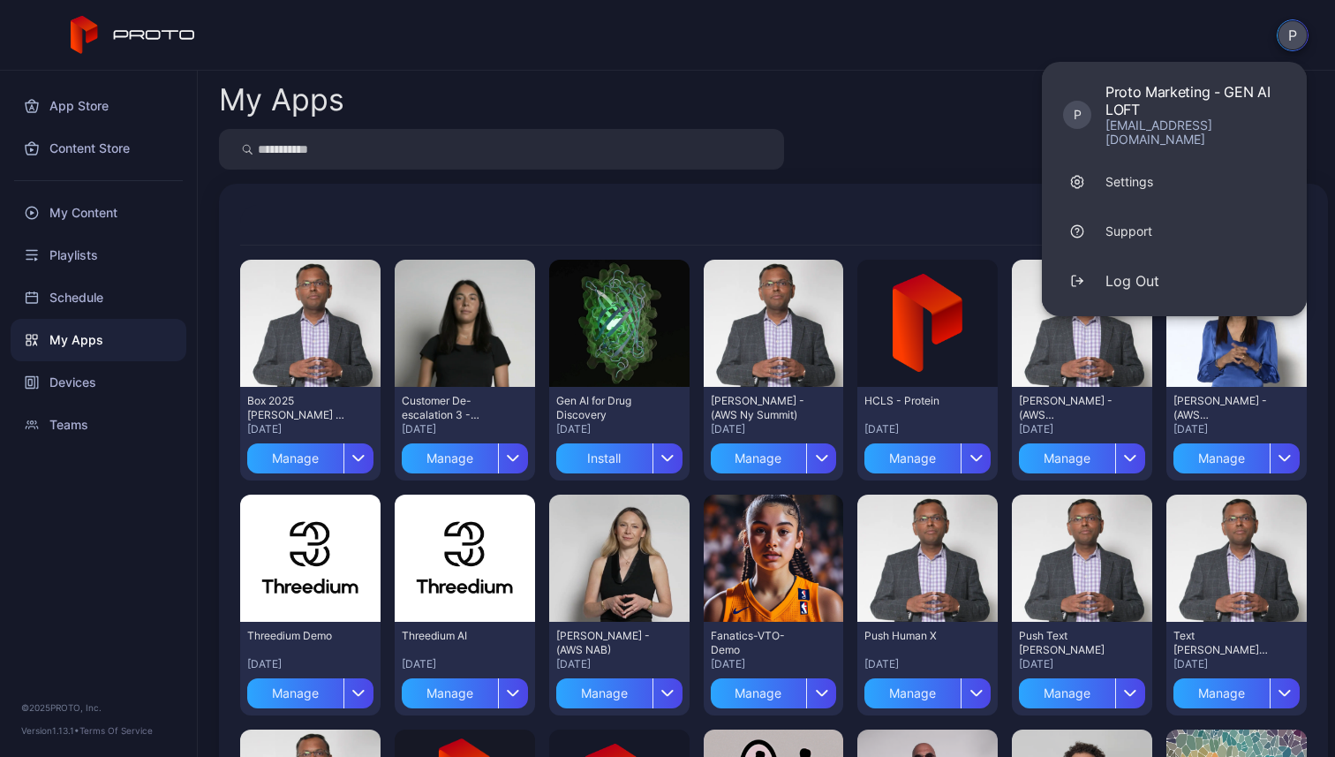
click at [848, 90] on div "My Apps" at bounding box center [773, 100] width 1109 height 30
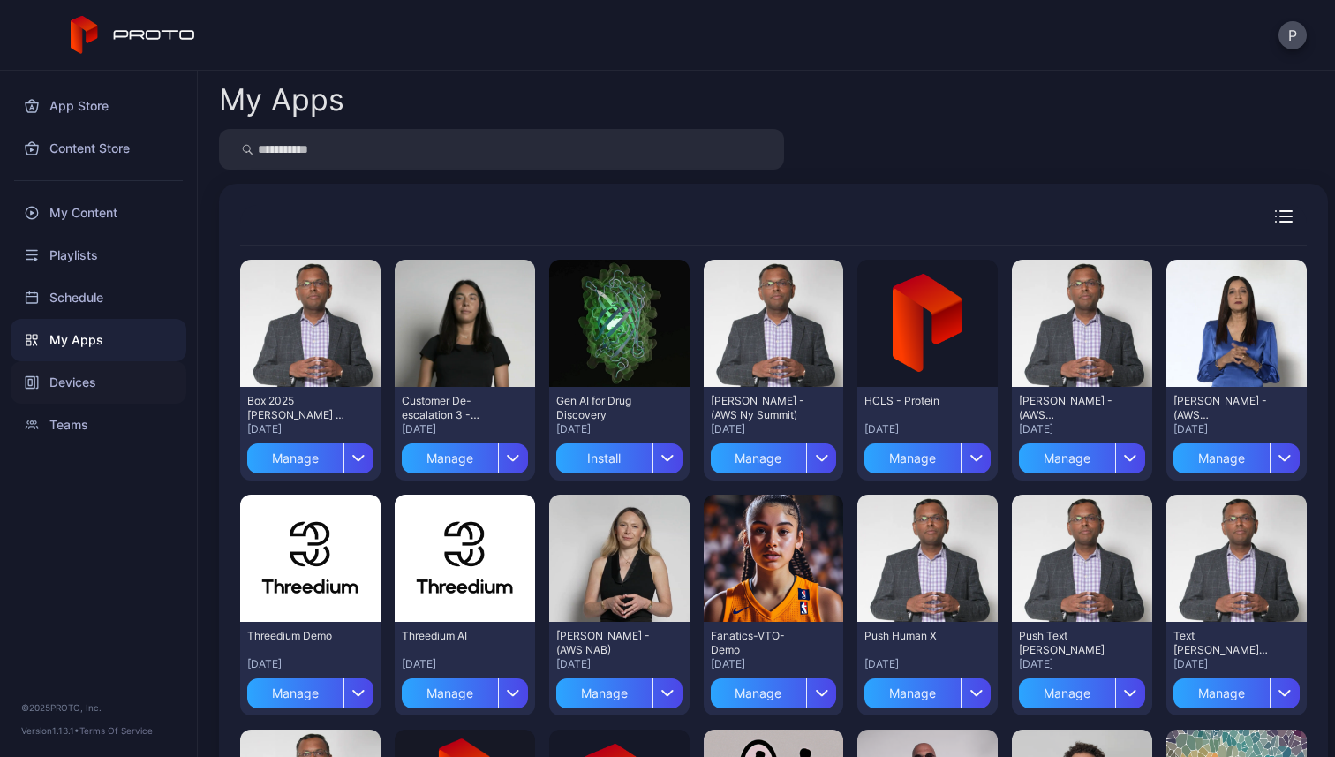
click at [77, 373] on div "Devices" at bounding box center [99, 382] width 176 height 42
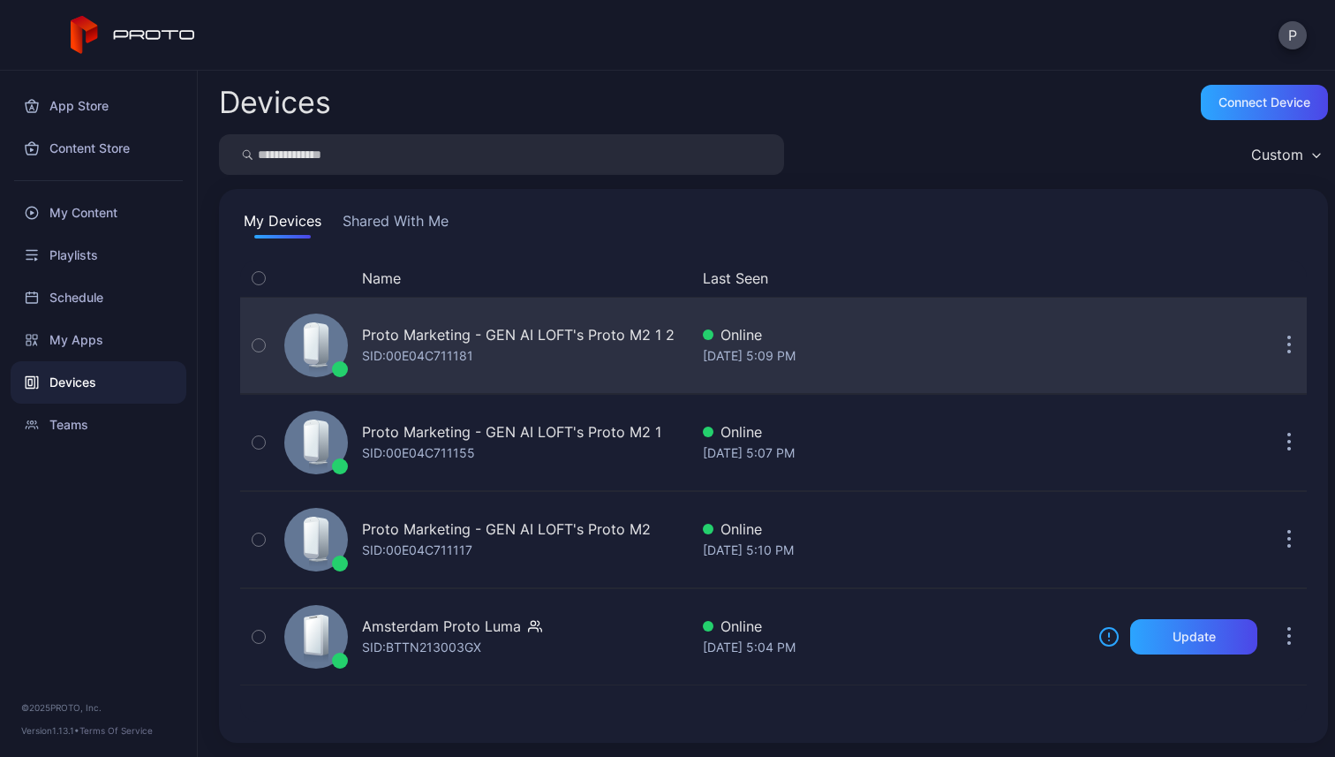
click at [499, 347] on div "Proto Marketing - GEN AI LOFT's Proto M2 1 2 SID: 00E04C711181" at bounding box center [518, 345] width 313 height 42
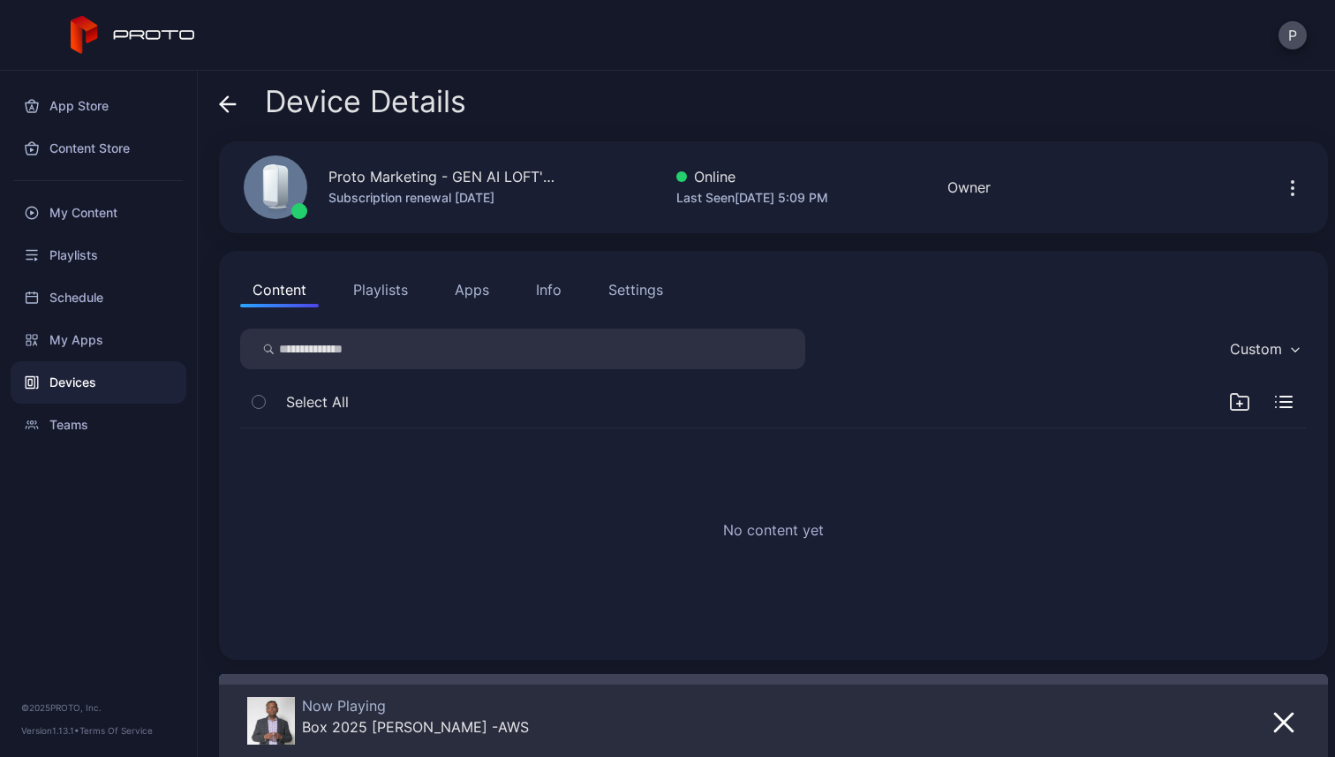
click at [233, 88] on span at bounding box center [228, 102] width 18 height 34
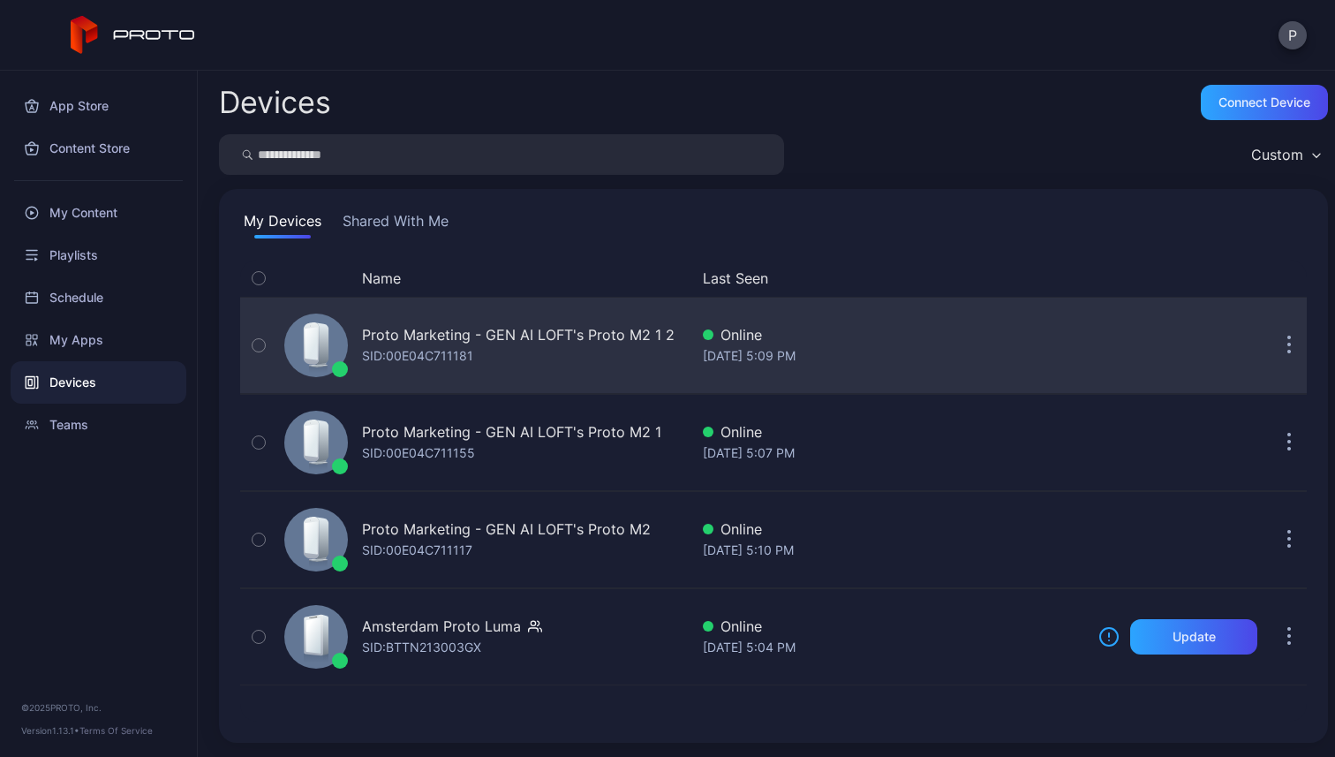
click at [428, 351] on div "SID: 00E04C711181" at bounding box center [417, 355] width 111 height 21
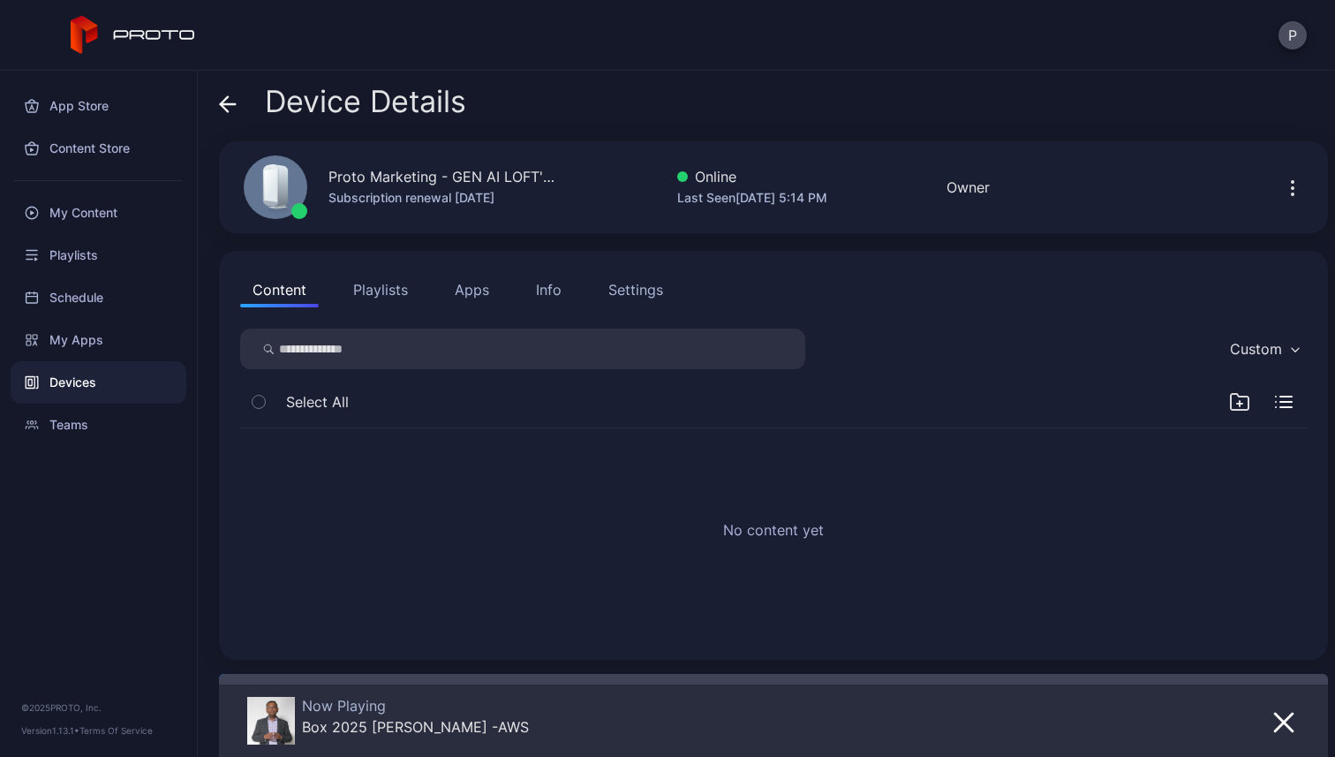
click at [470, 298] on button "Apps" at bounding box center [471, 289] width 59 height 35
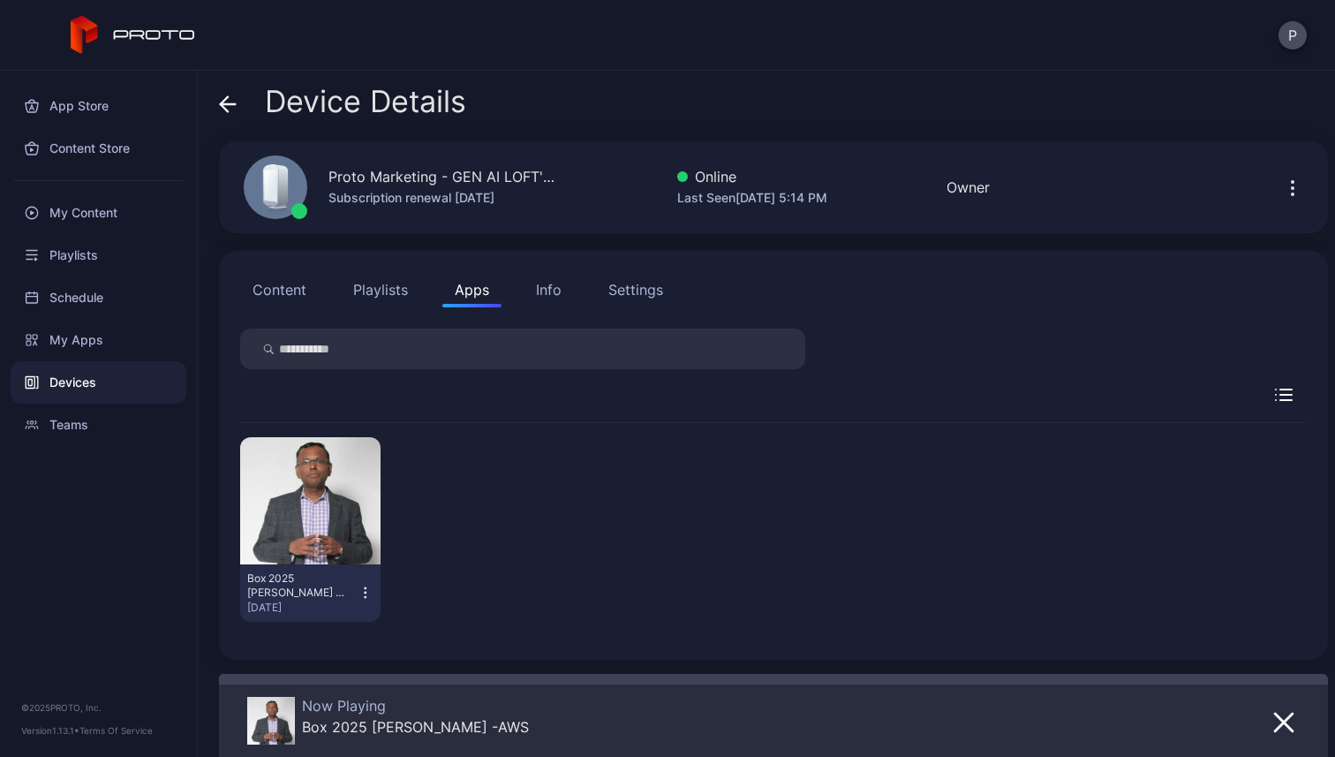
click at [231, 107] on icon at bounding box center [228, 104] width 18 height 18
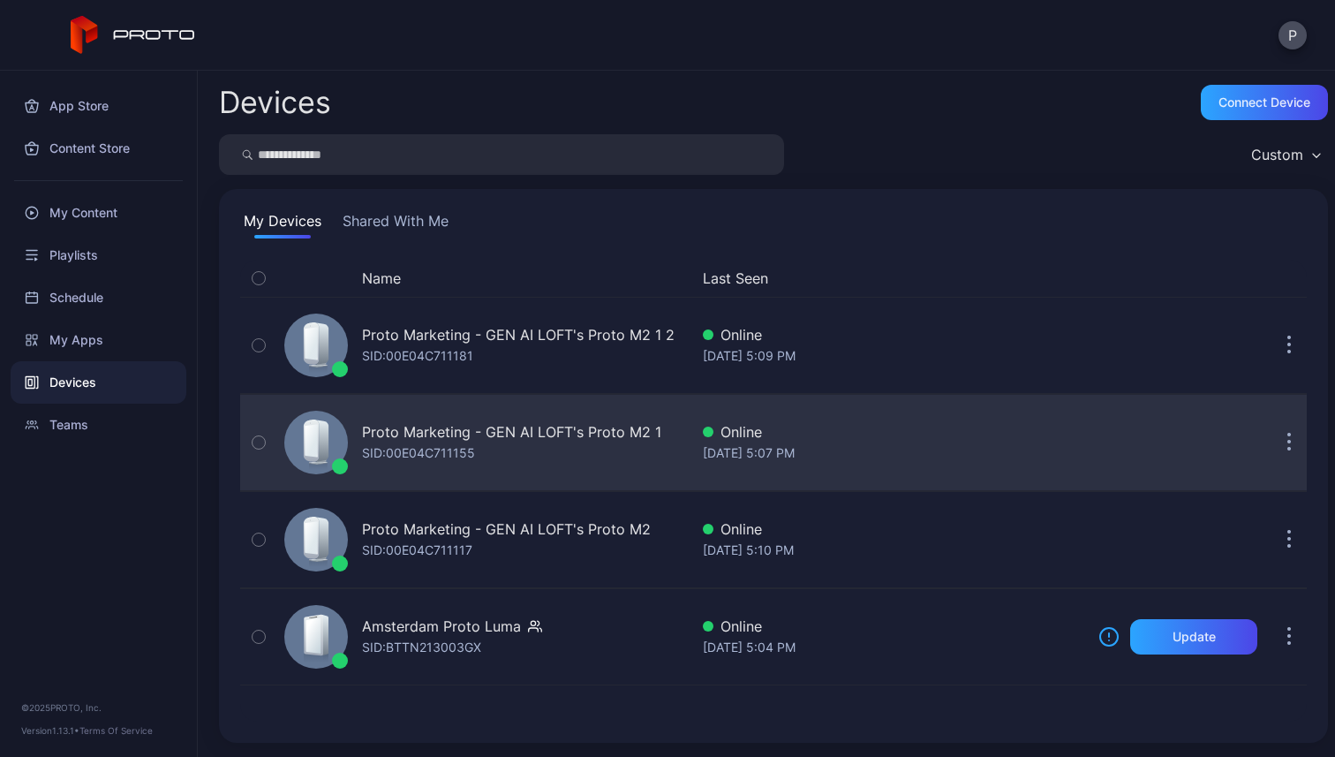
click at [393, 430] on div "Proto Marketing - GEN AI LOFT's Proto M2 1" at bounding box center [511, 431] width 299 height 21
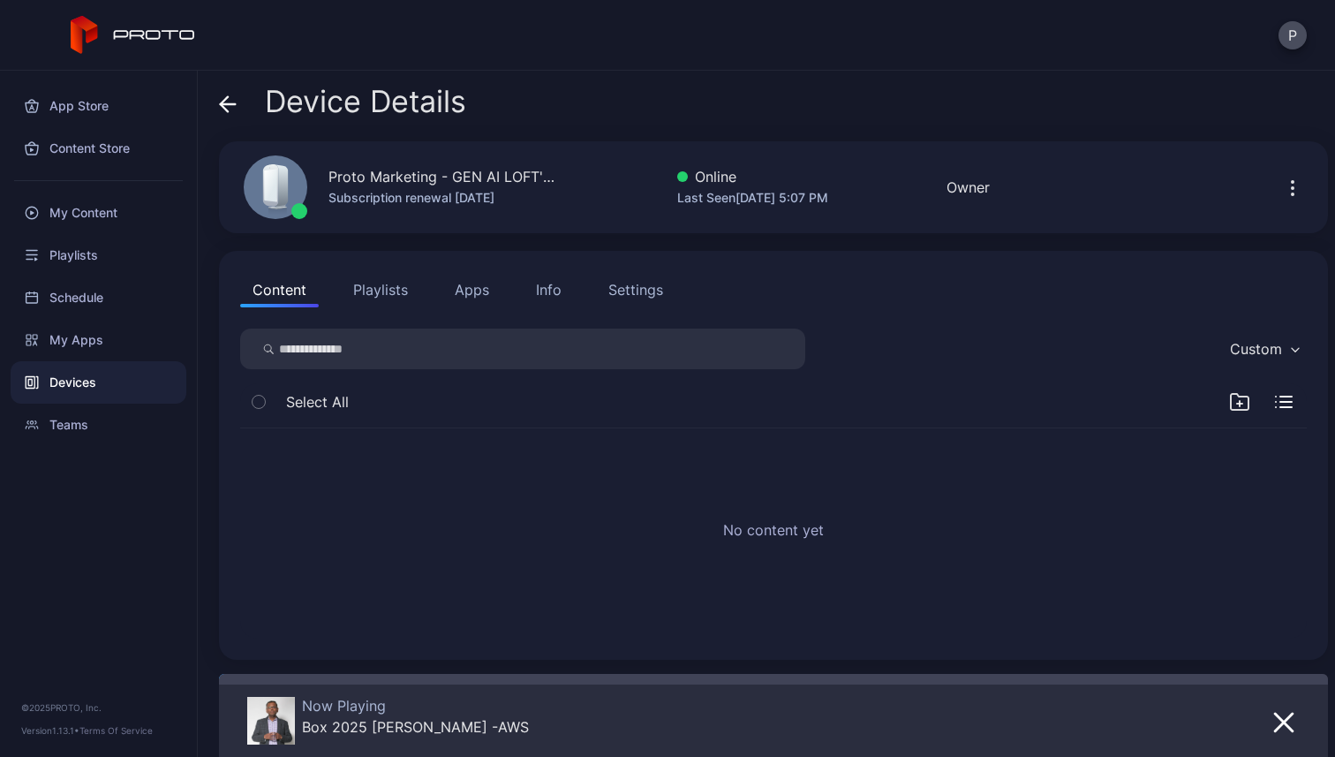
click at [469, 291] on button "Apps" at bounding box center [471, 289] width 59 height 35
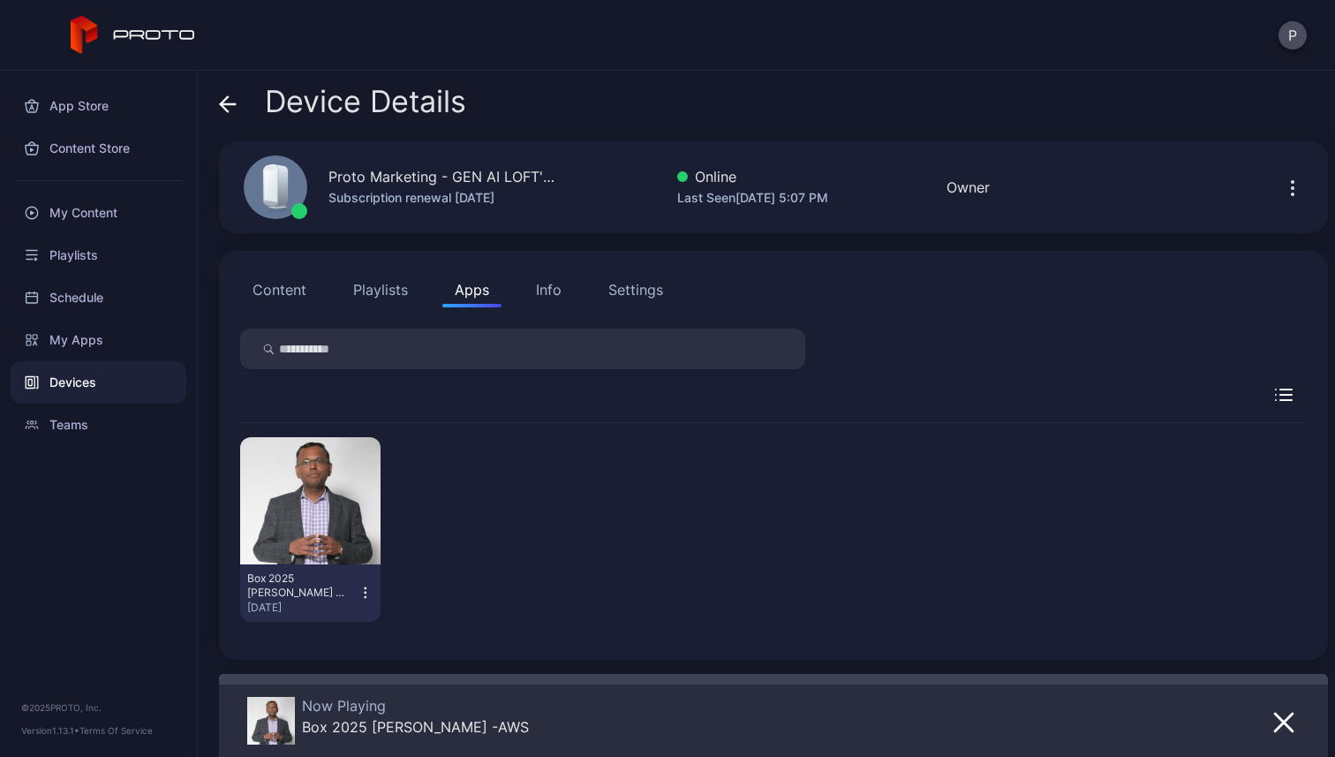
click at [222, 113] on icon at bounding box center [228, 104] width 18 height 18
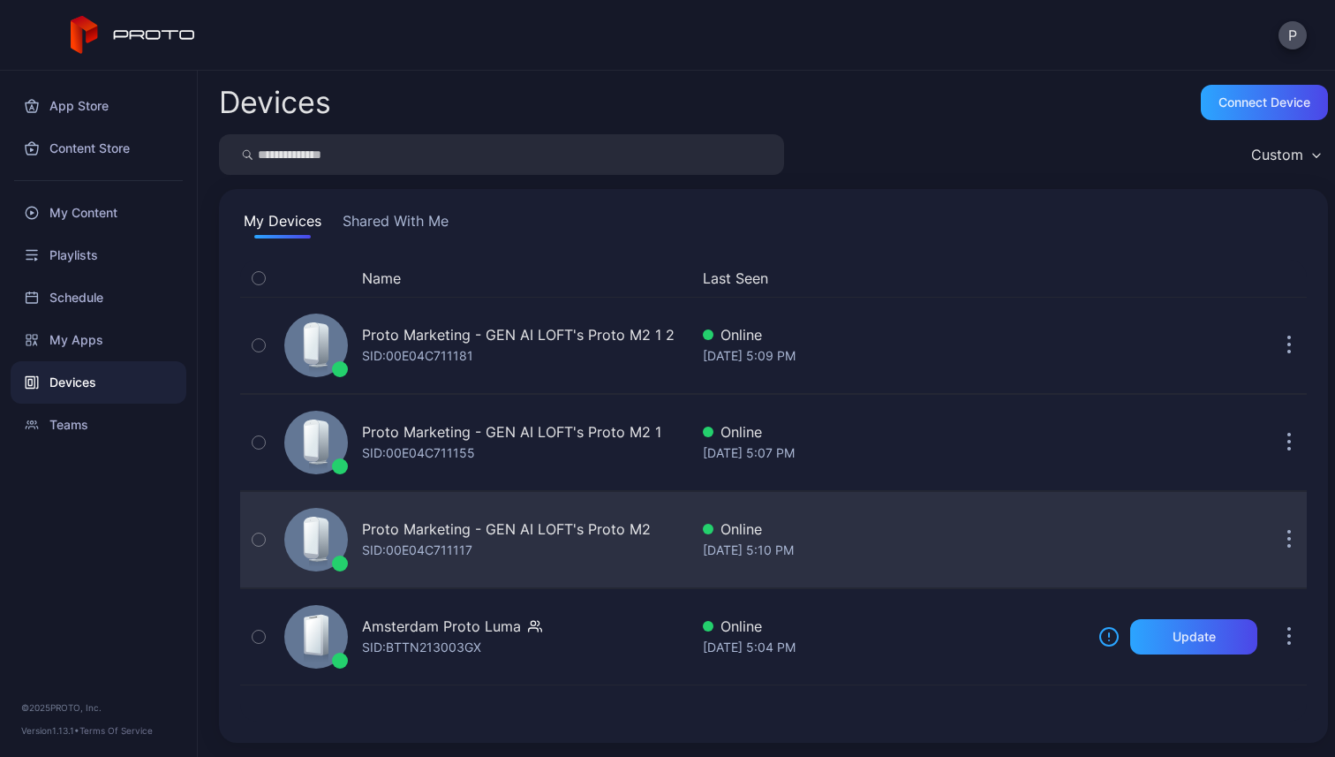
click at [413, 541] on div "SID: 00E04C711117" at bounding box center [417, 549] width 110 height 21
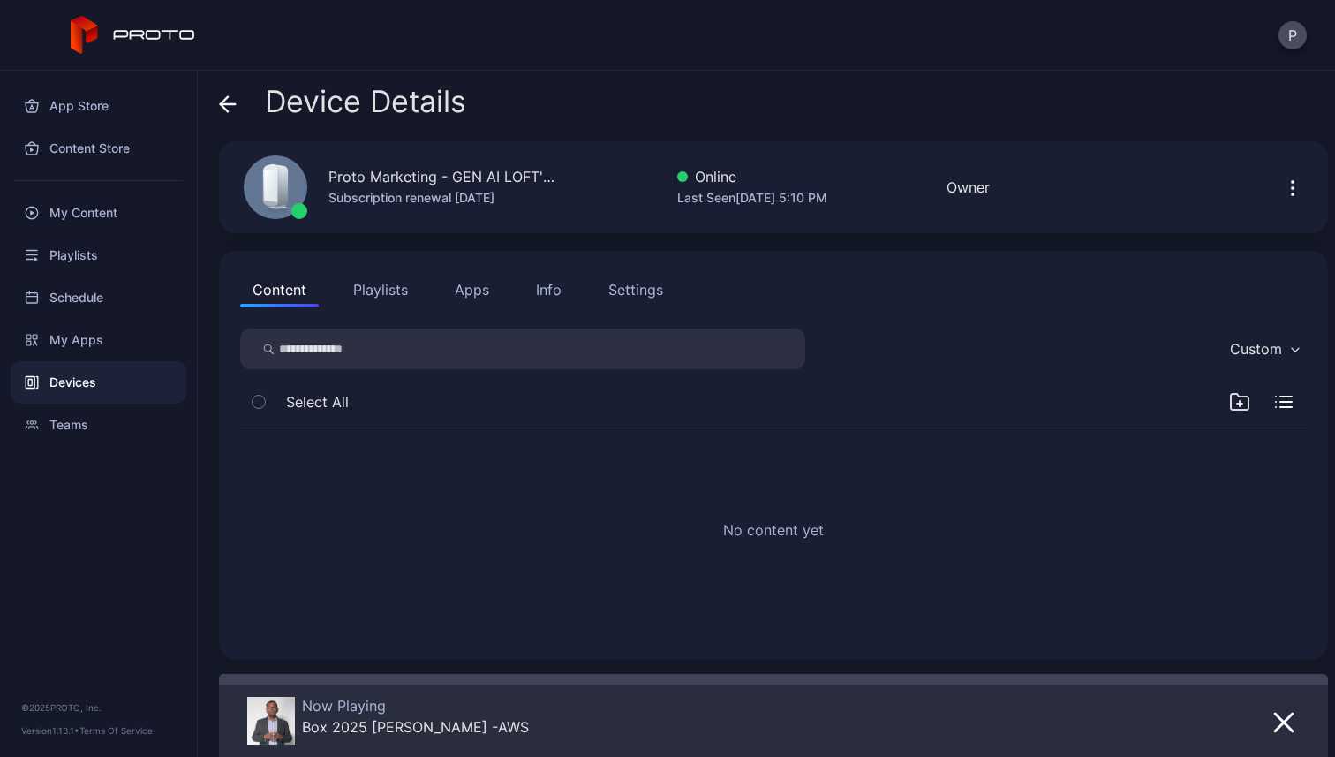
click at [474, 294] on button "Apps" at bounding box center [471, 289] width 59 height 35
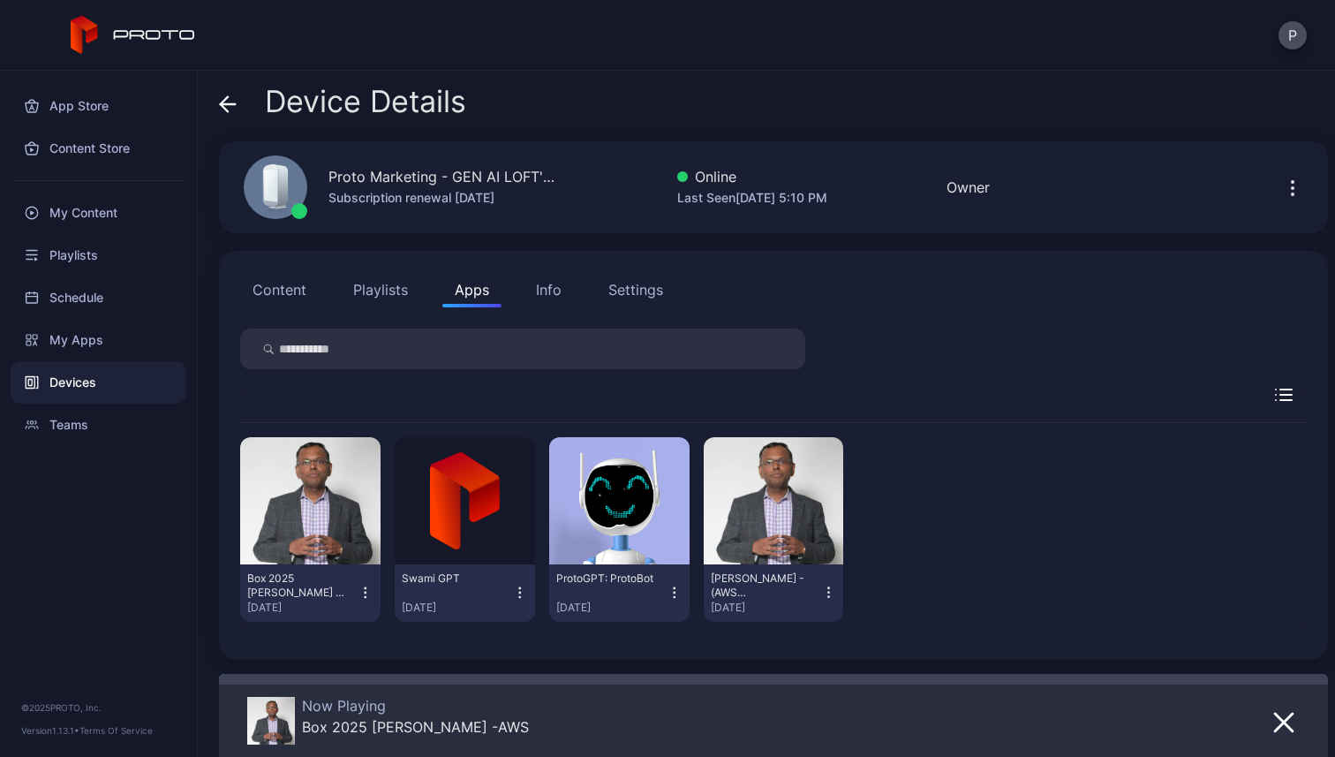
click at [364, 593] on icon "button" at bounding box center [366, 593] width 16 height 18
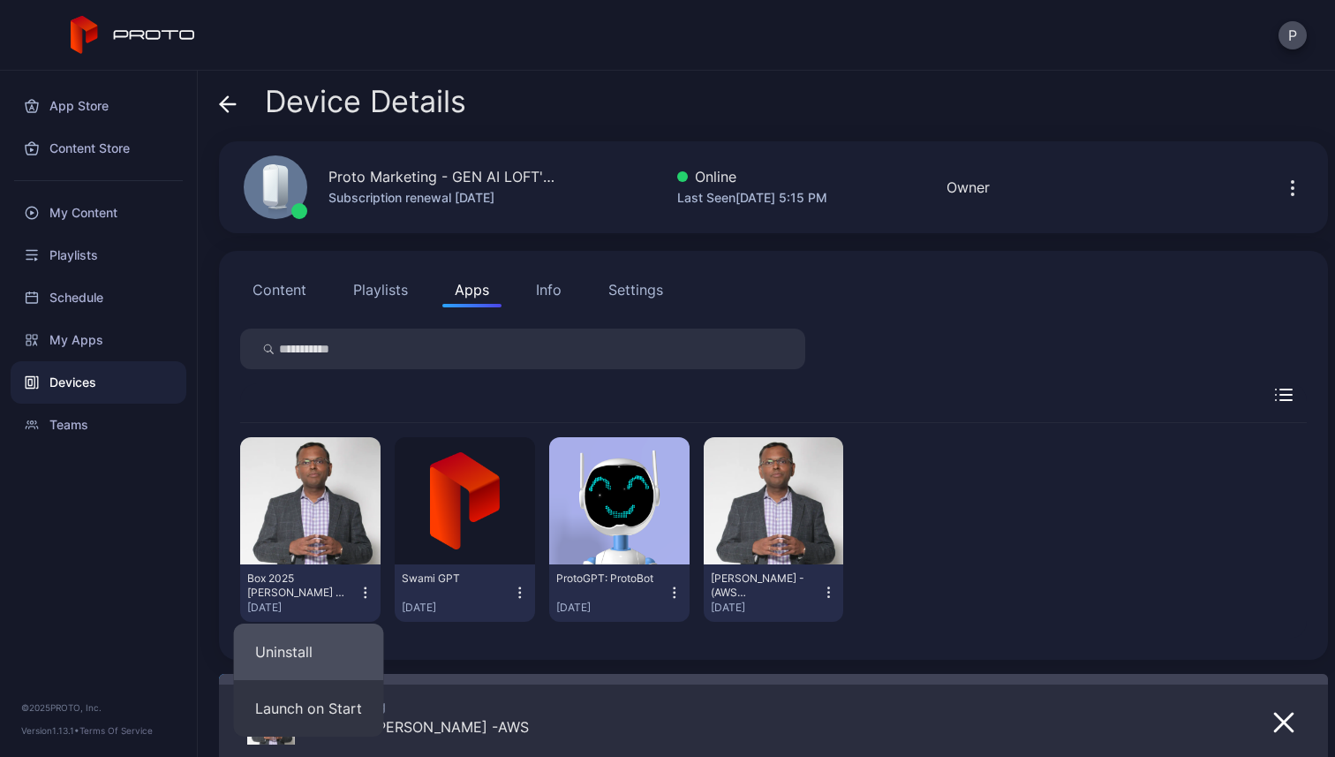
click at [313, 649] on button "Uninstall" at bounding box center [309, 651] width 150 height 57
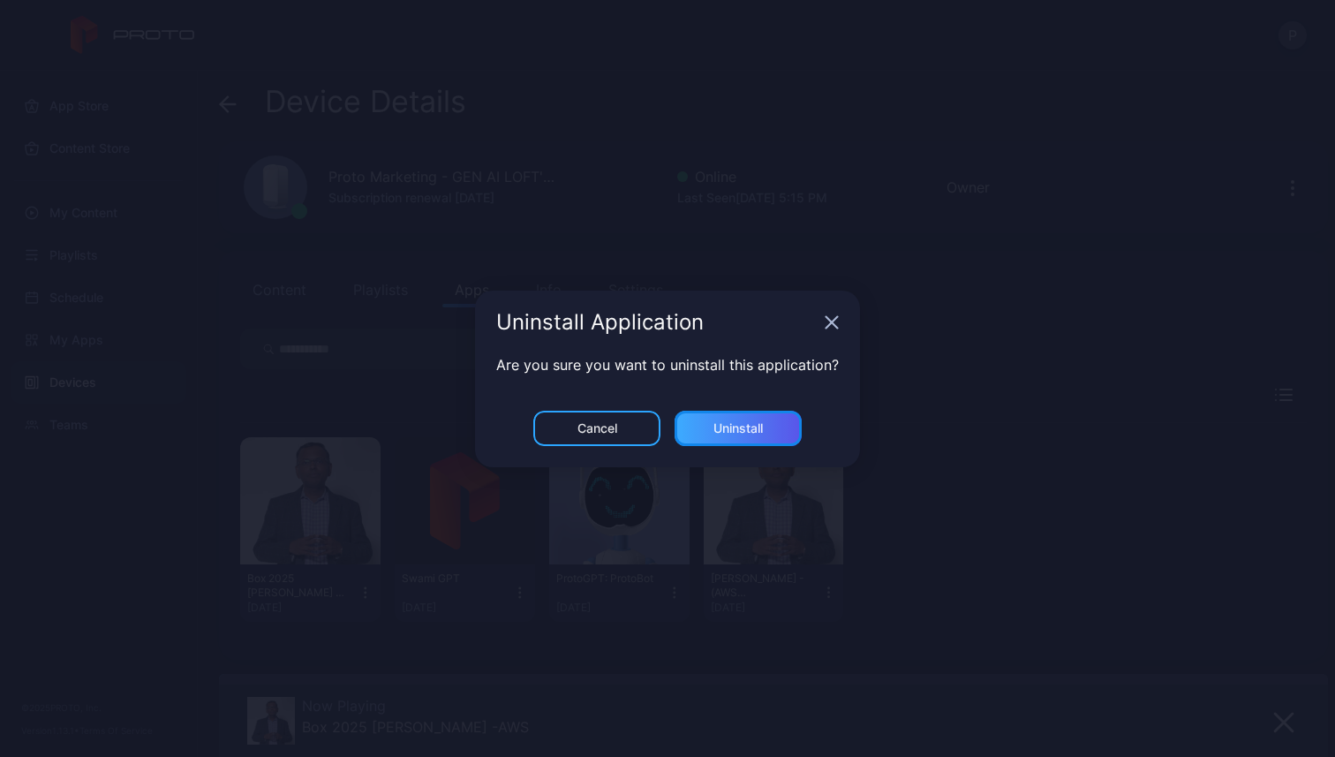
click at [735, 427] on div "Uninstall" at bounding box center [737, 428] width 49 height 14
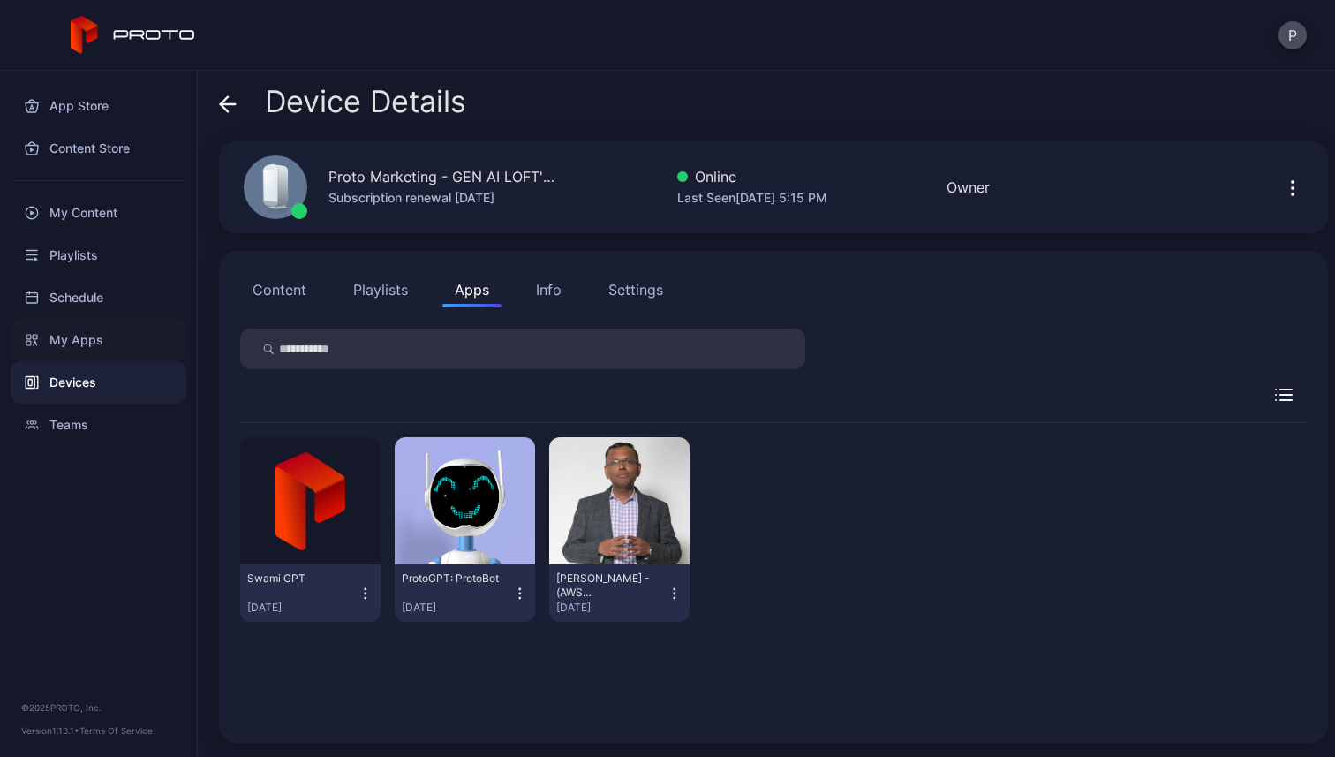
click at [91, 346] on div "My Apps" at bounding box center [99, 340] width 176 height 42
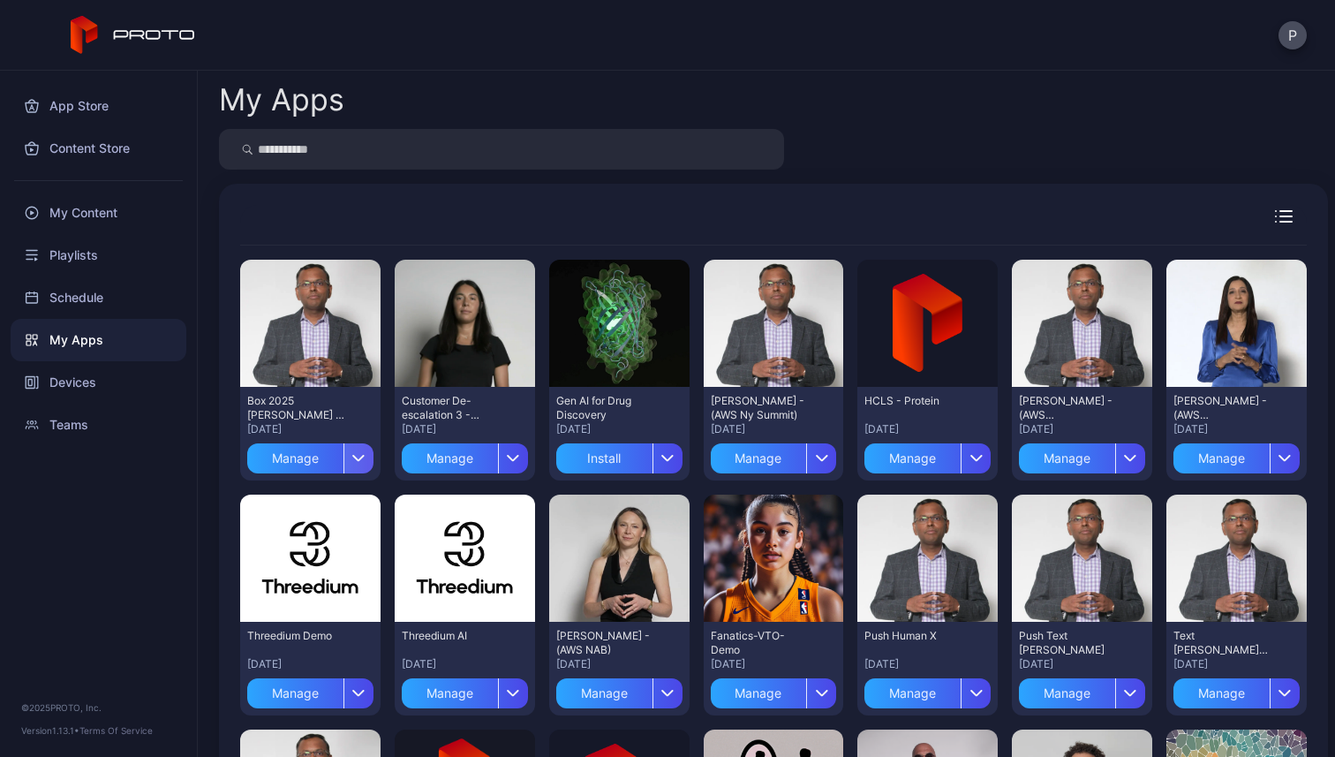
click at [348, 454] on div "button" at bounding box center [358, 458] width 30 height 30
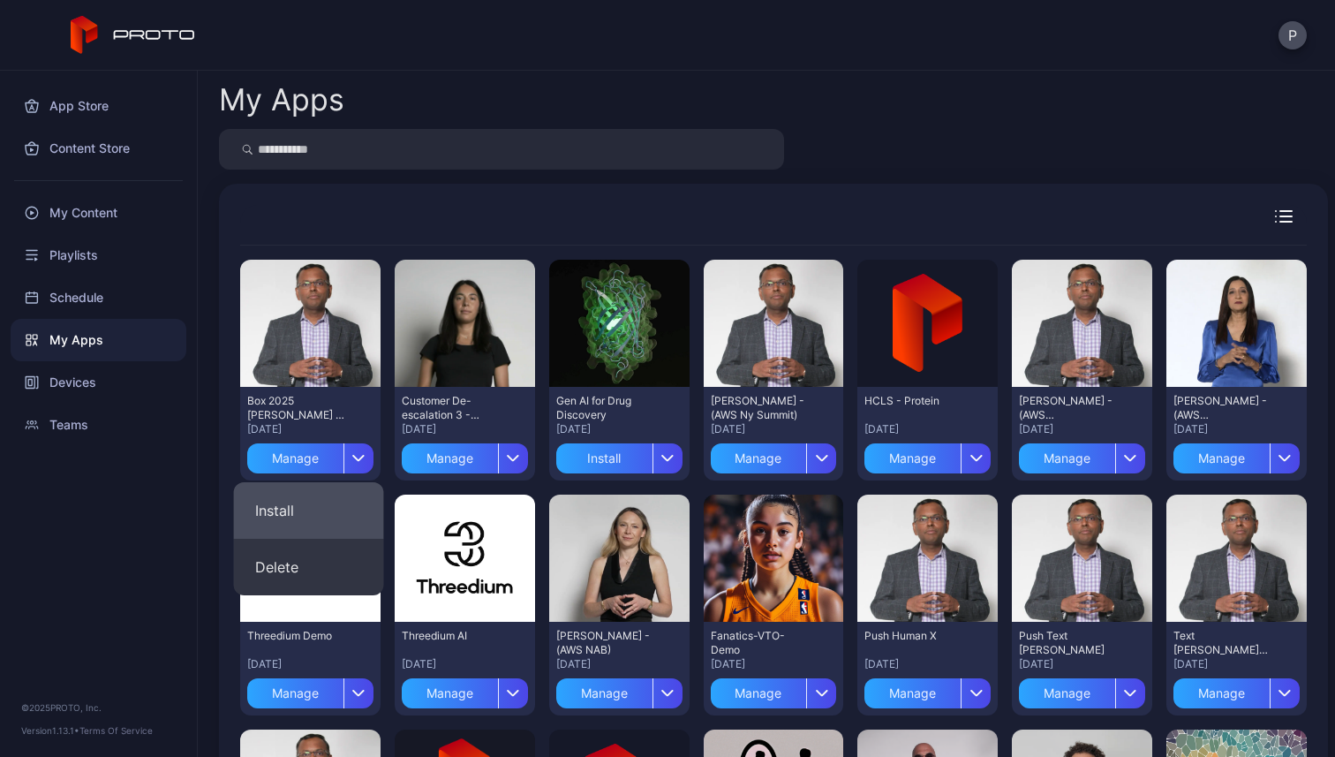
click at [332, 493] on button "Install" at bounding box center [309, 510] width 150 height 57
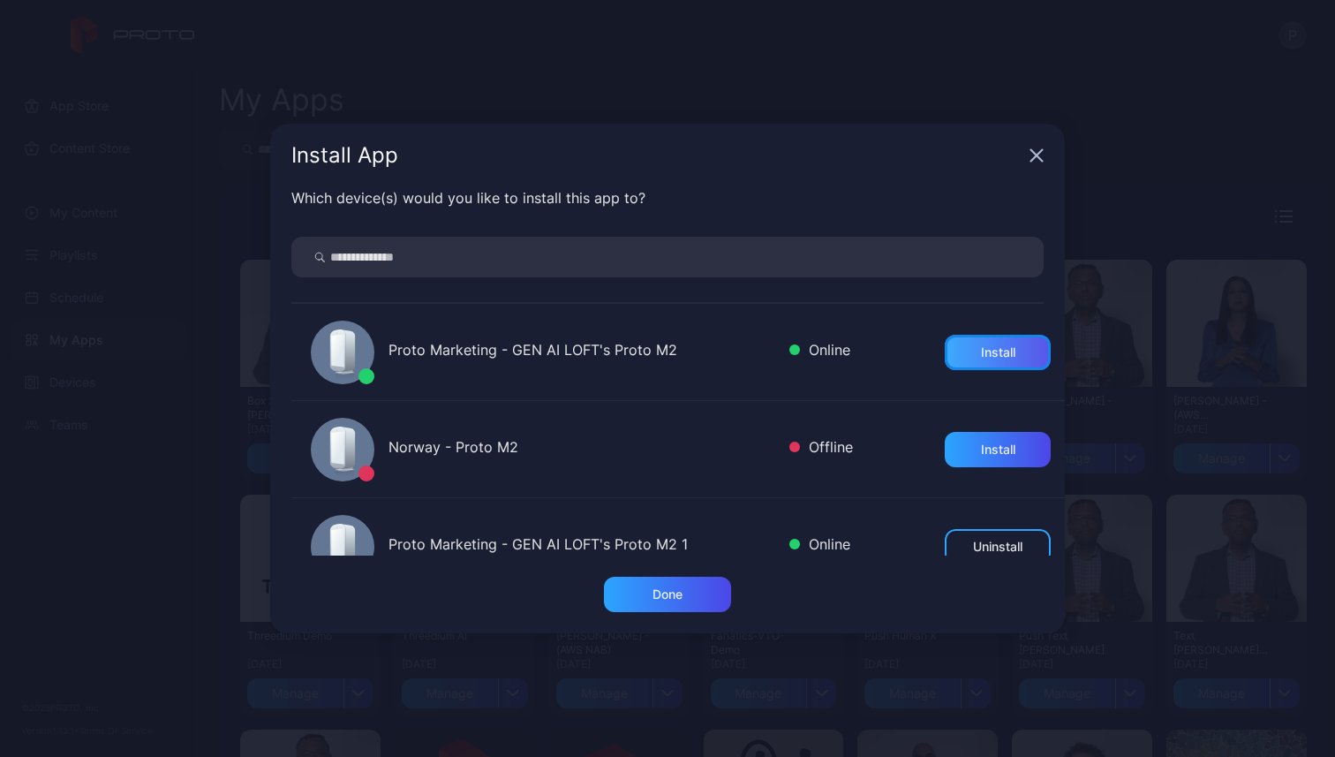
click at [981, 354] on div "Install" at bounding box center [998, 352] width 34 height 14
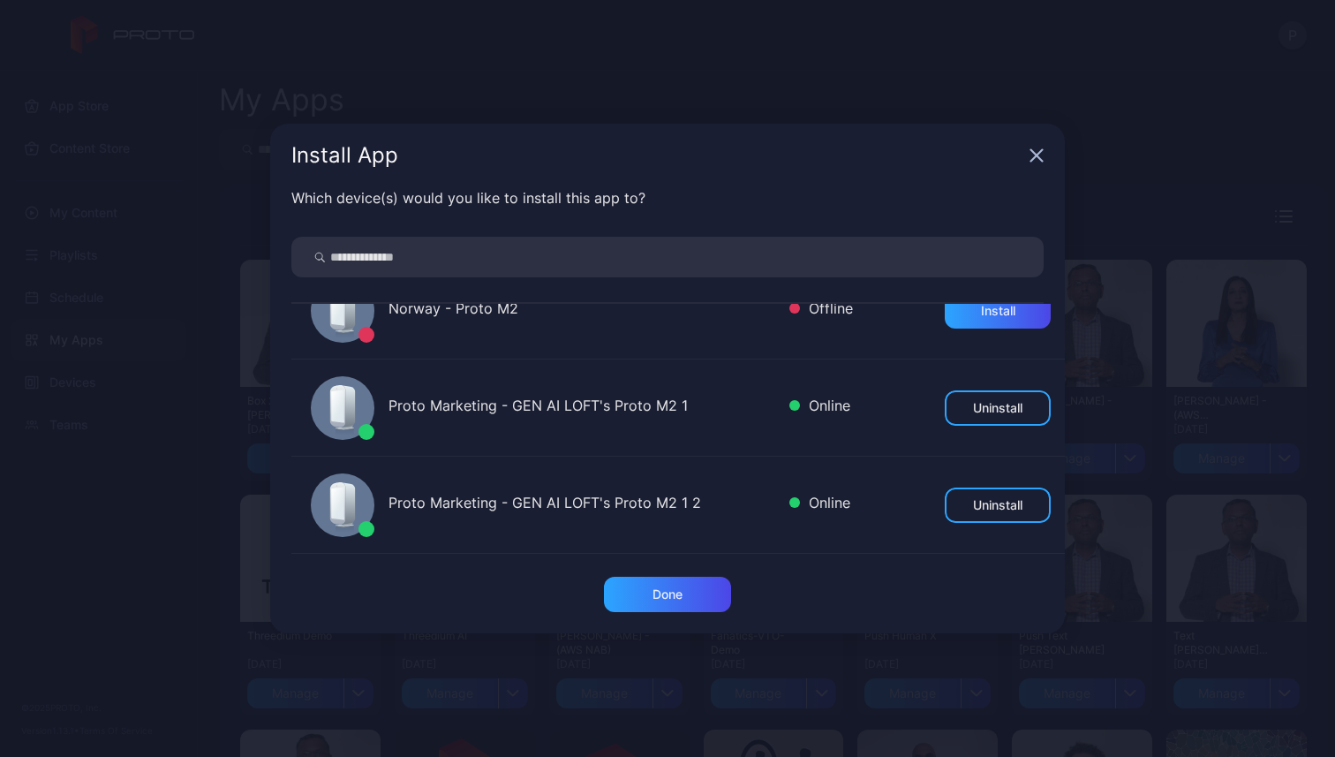
scroll to position [123, 0]
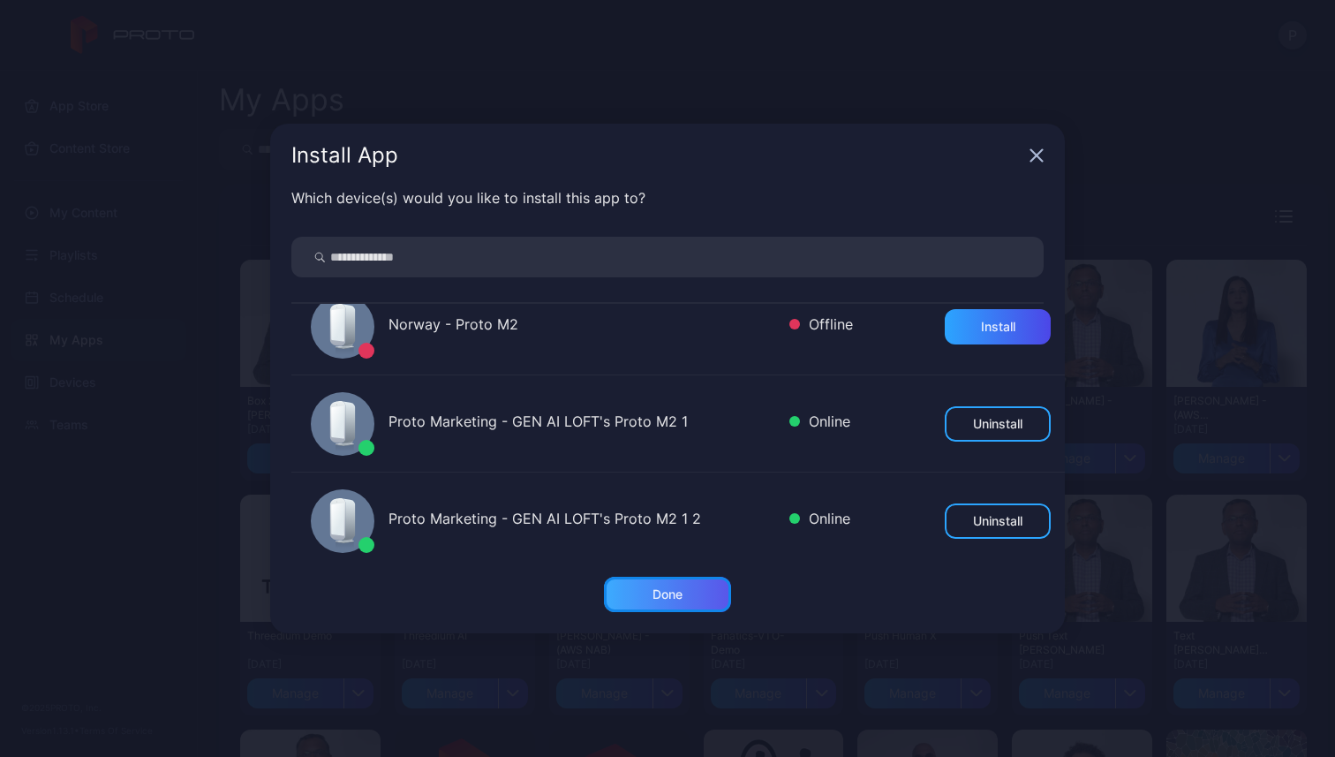
click at [645, 593] on div "Done" at bounding box center [667, 594] width 127 height 35
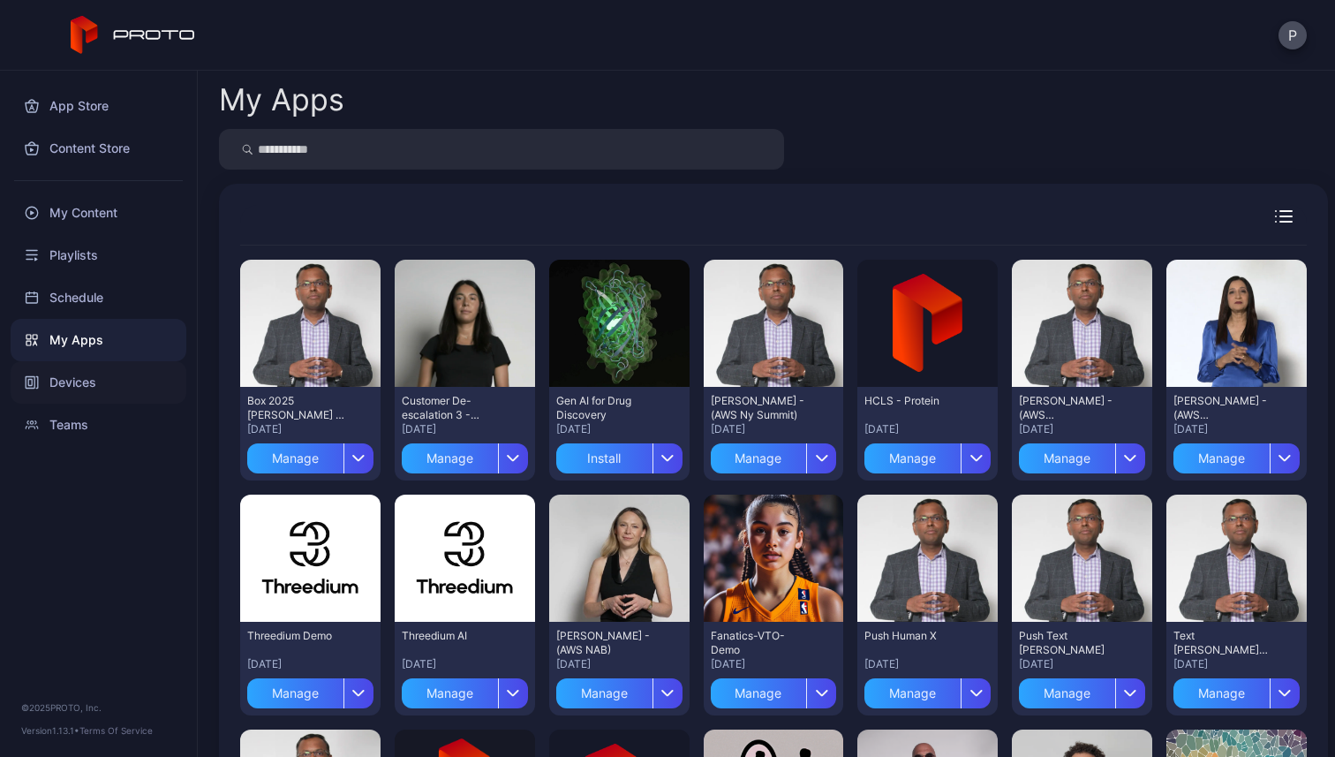
click at [116, 387] on div "Devices" at bounding box center [99, 382] width 176 height 42
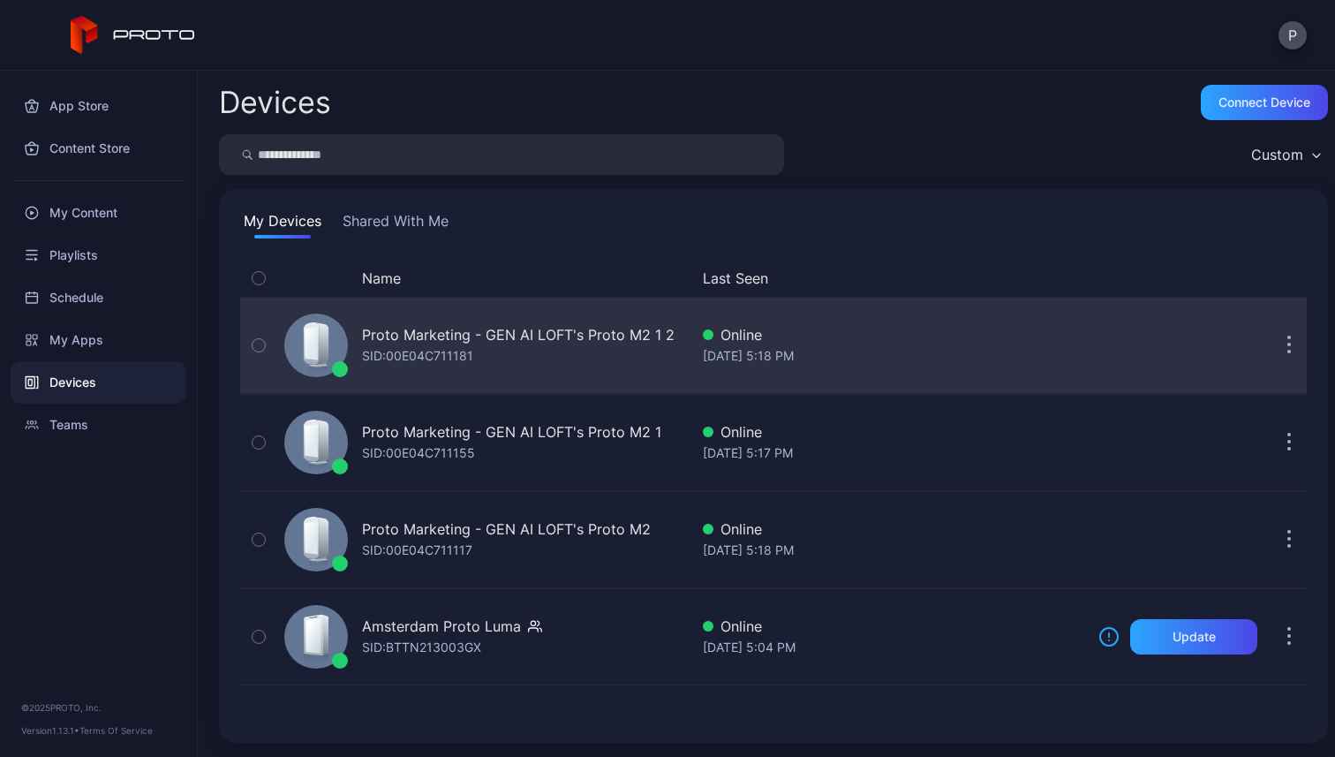
click at [440, 358] on div "SID: 00E04C711181" at bounding box center [417, 355] width 111 height 21
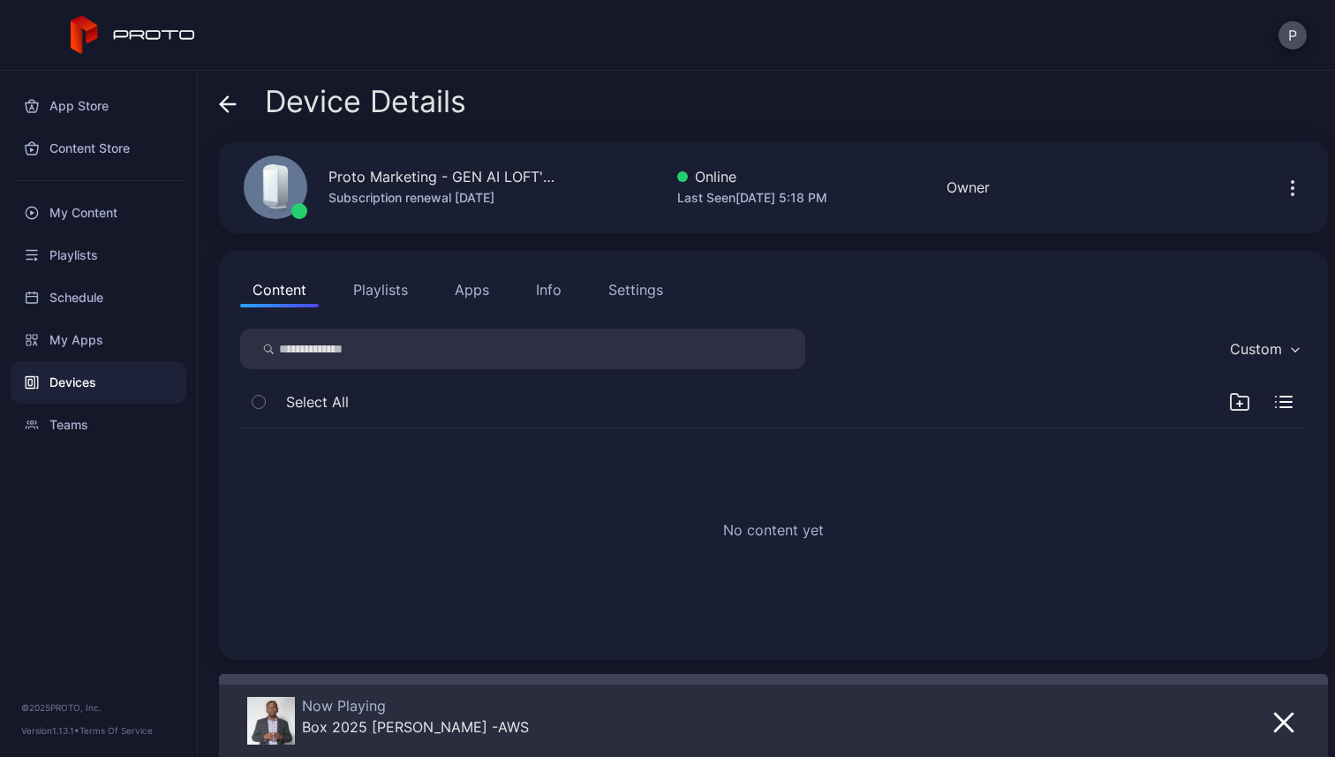
click at [477, 303] on button "Apps" at bounding box center [471, 289] width 59 height 35
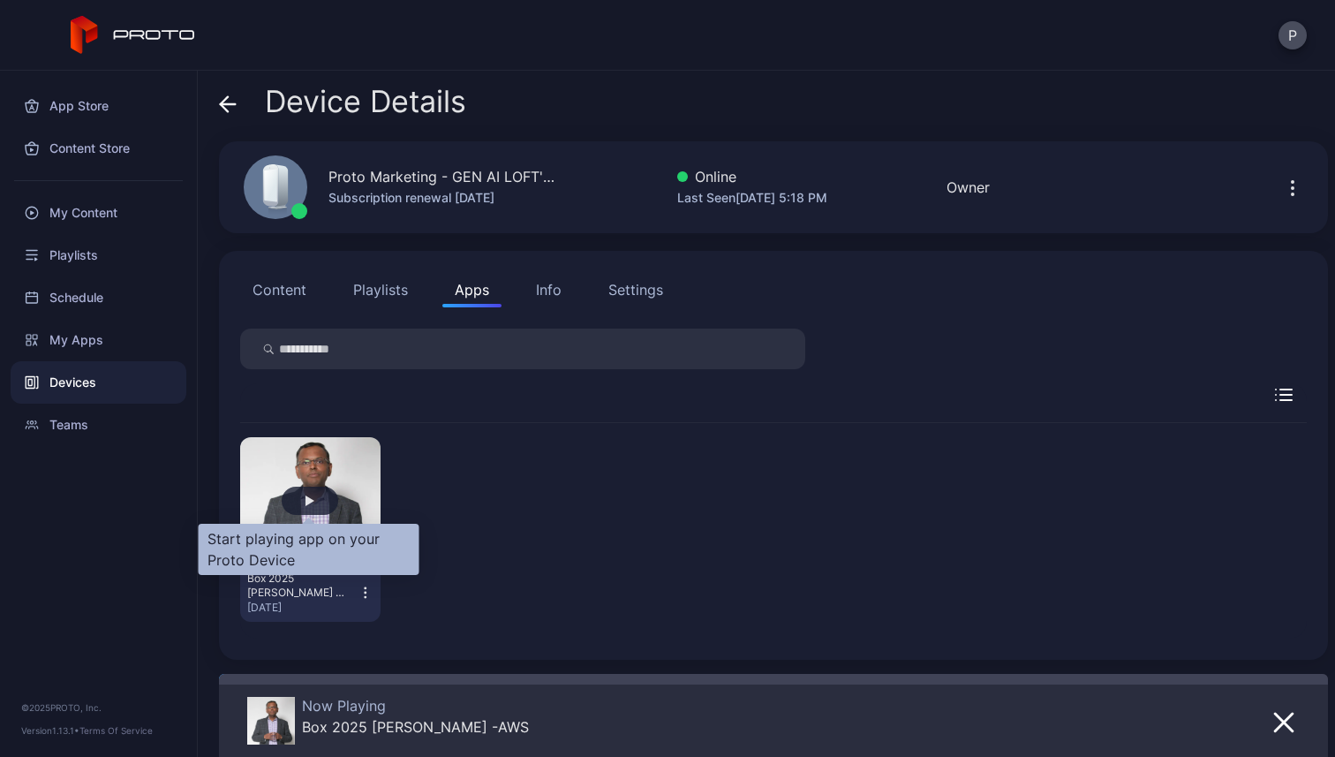
click at [315, 505] on div "button" at bounding box center [310, 500] width 57 height 28
click at [300, 504] on div "button" at bounding box center [310, 500] width 57 height 28
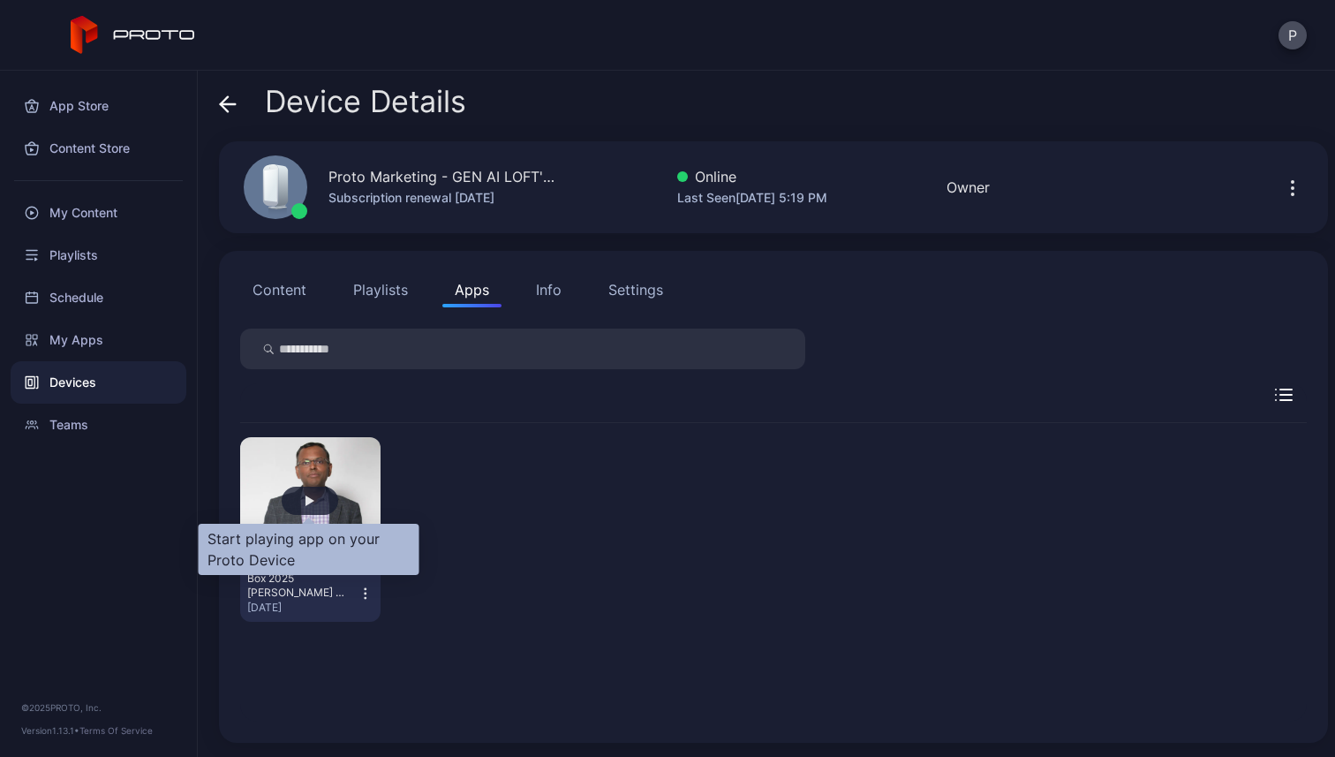
click at [309, 499] on div "button" at bounding box center [309, 500] width 9 height 11
